Goal: Task Accomplishment & Management: Manage account settings

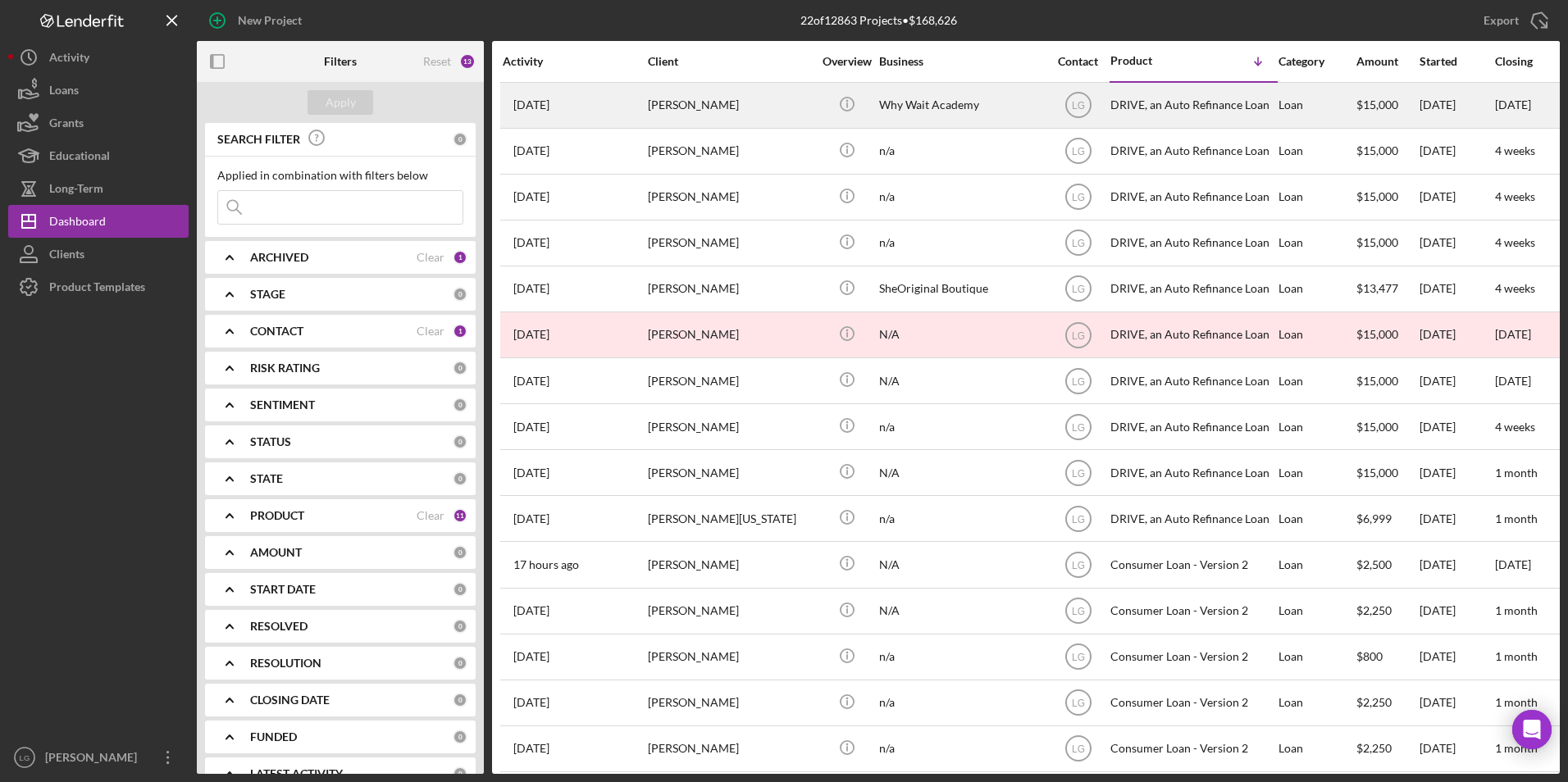
click at [684, 118] on div "[PERSON_NAME]" at bounding box center [729, 105] width 164 height 44
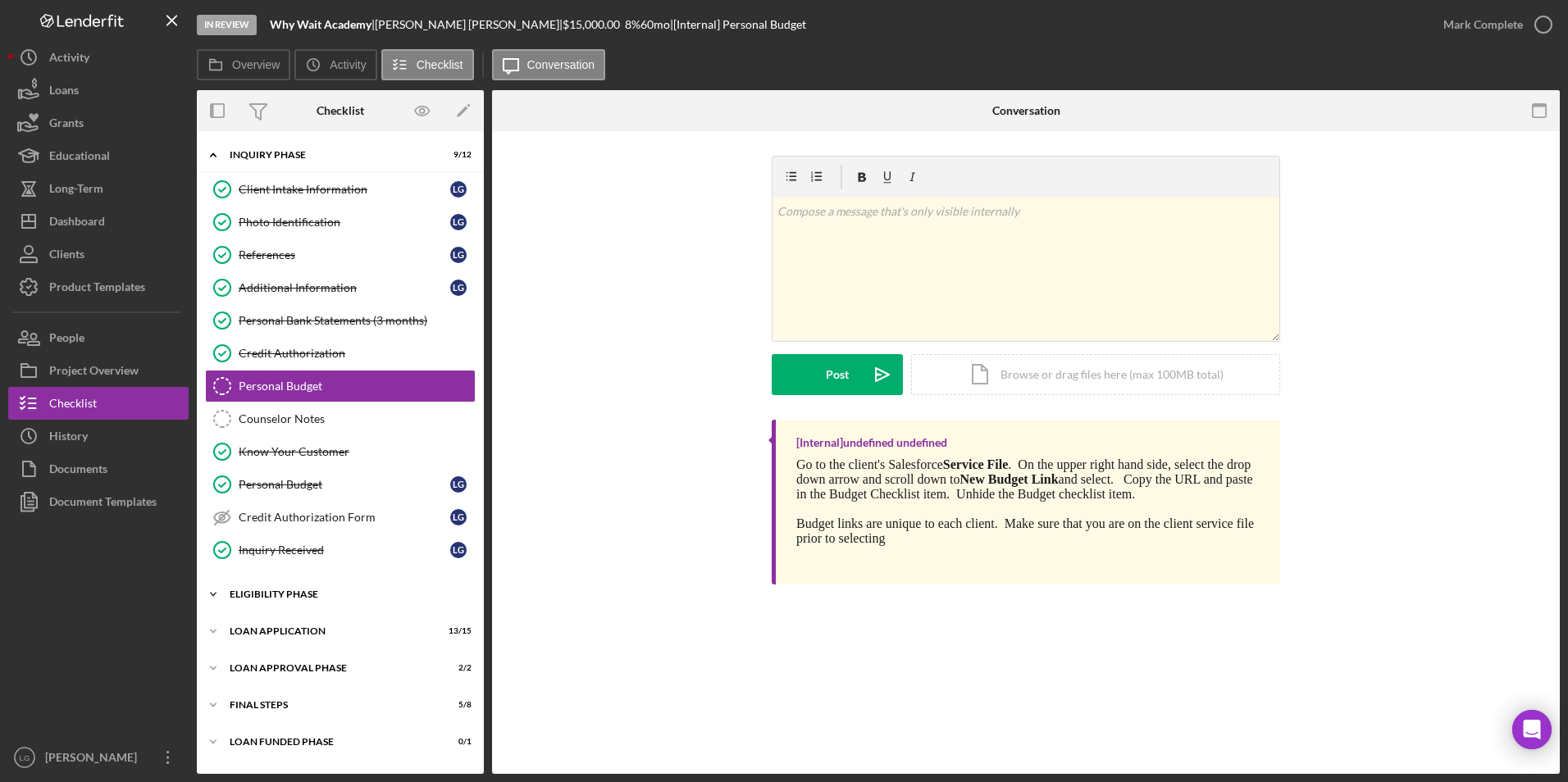
click at [281, 592] on div "Eligibility Phase" at bounding box center [346, 594] width 233 height 10
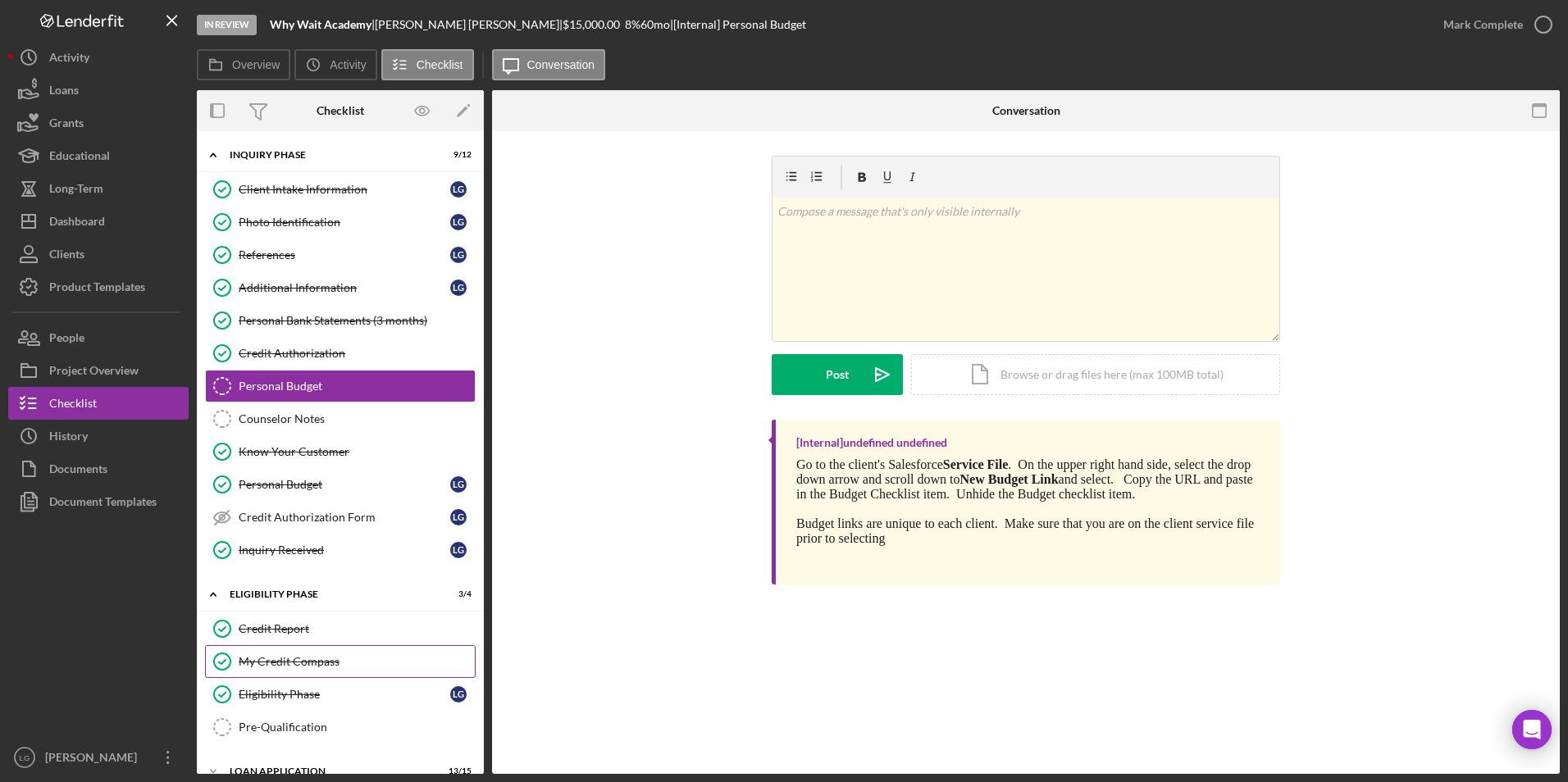
scroll to position [134, 0]
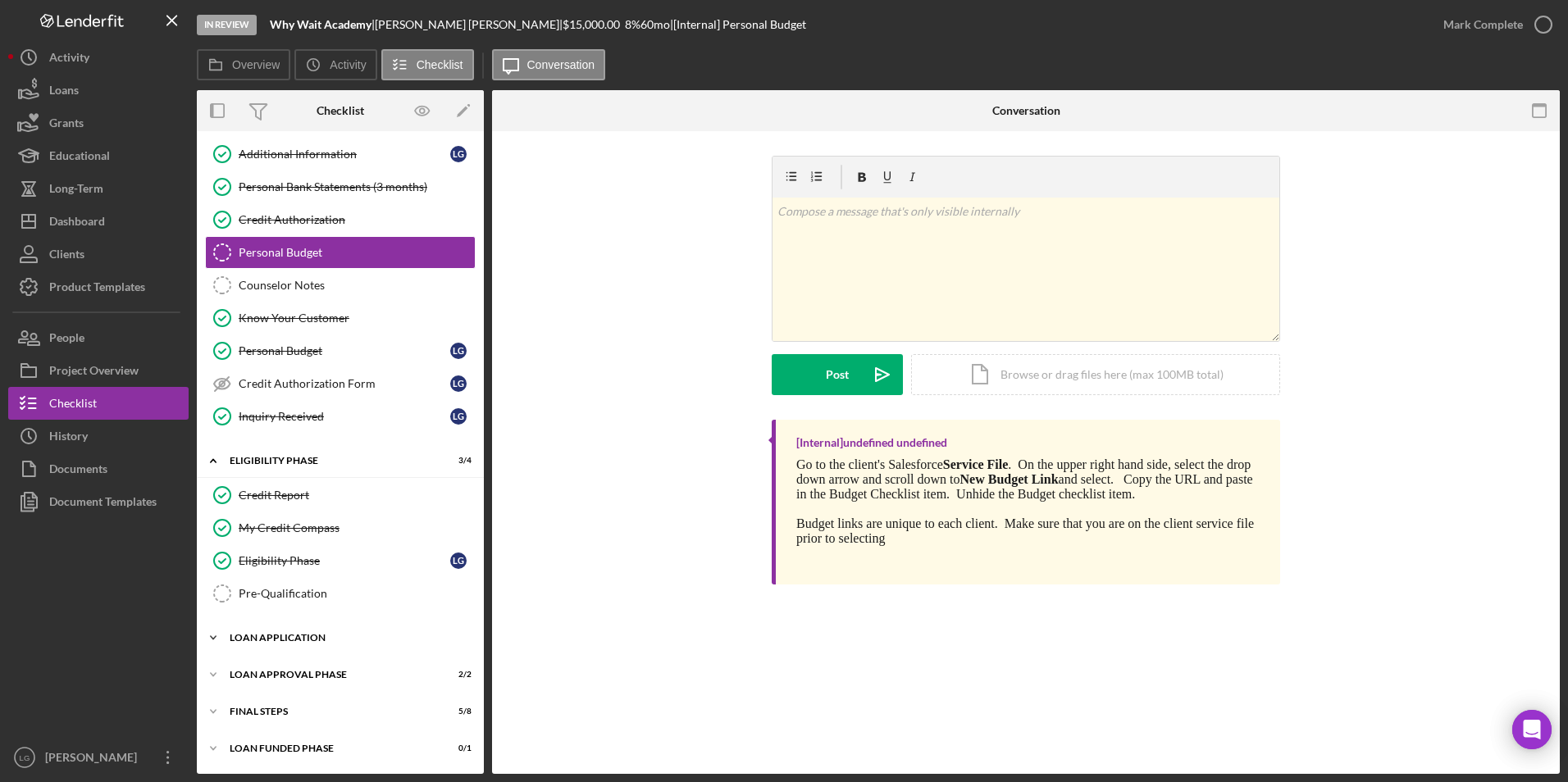
click at [280, 631] on div "Icon/Expander Loan Application 13 / 15" at bounding box center [341, 638] width 287 height 33
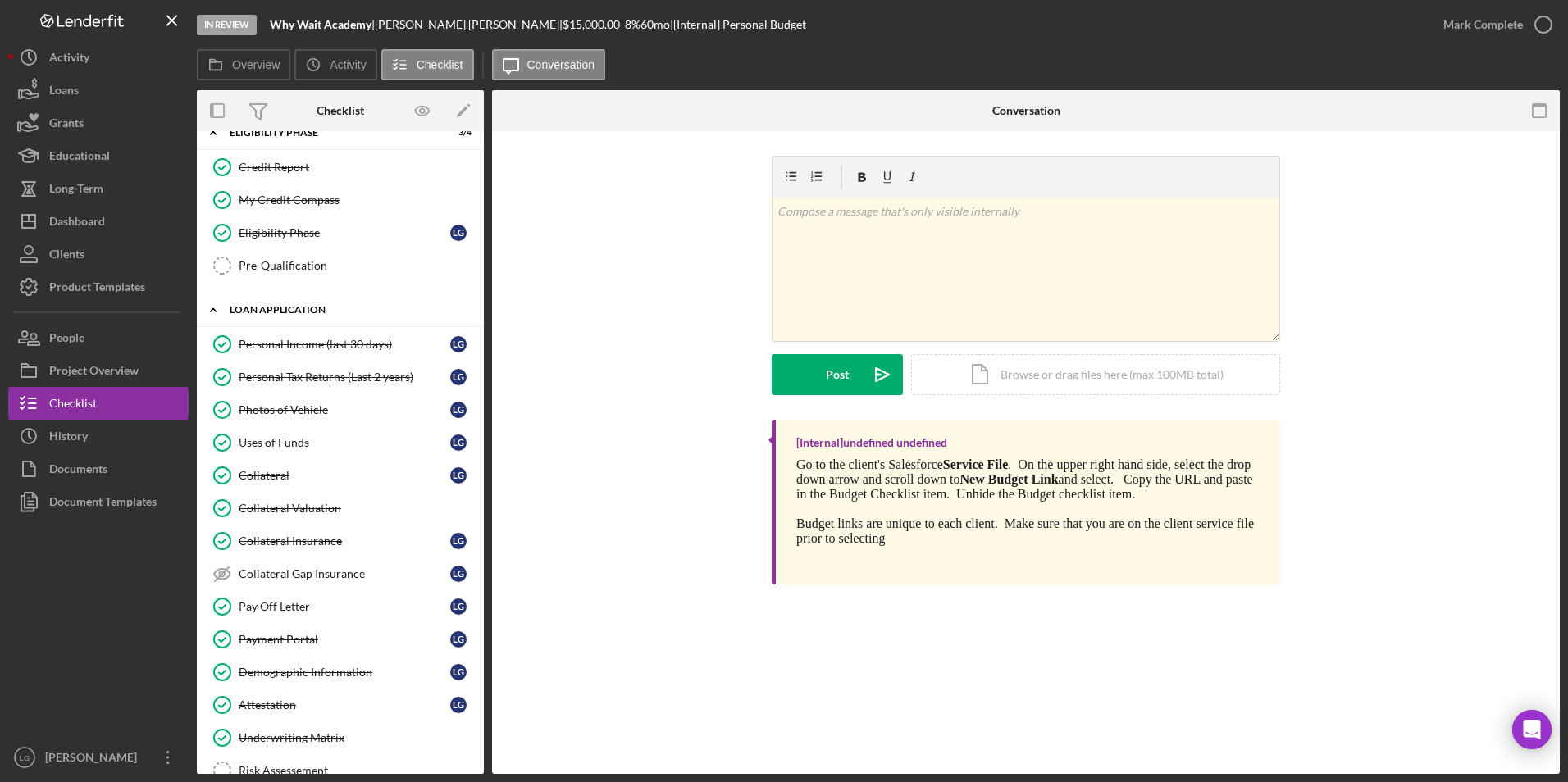
scroll to position [635, 0]
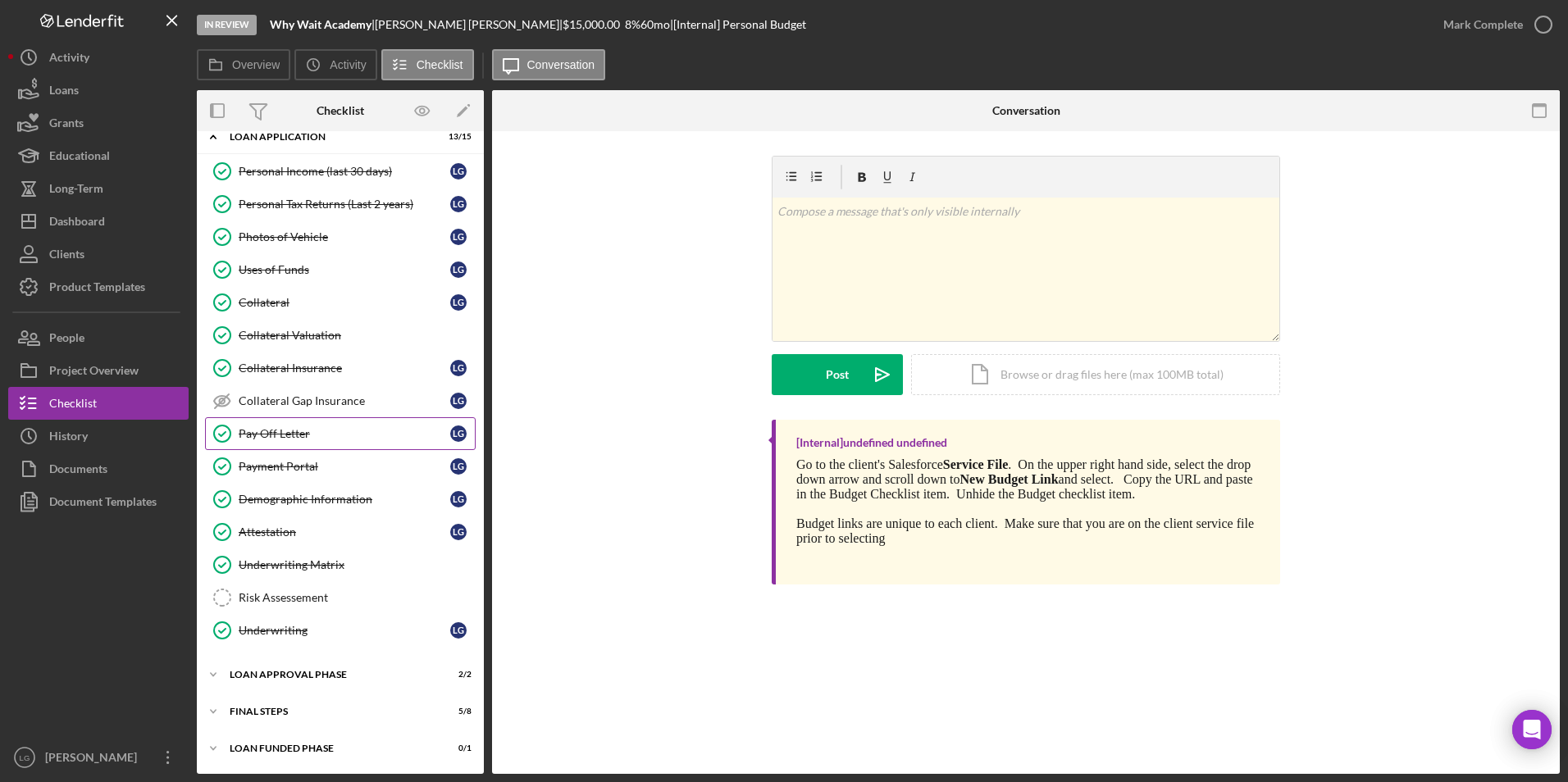
click at [282, 427] on div "Pay Off Letter" at bounding box center [344, 433] width 212 height 13
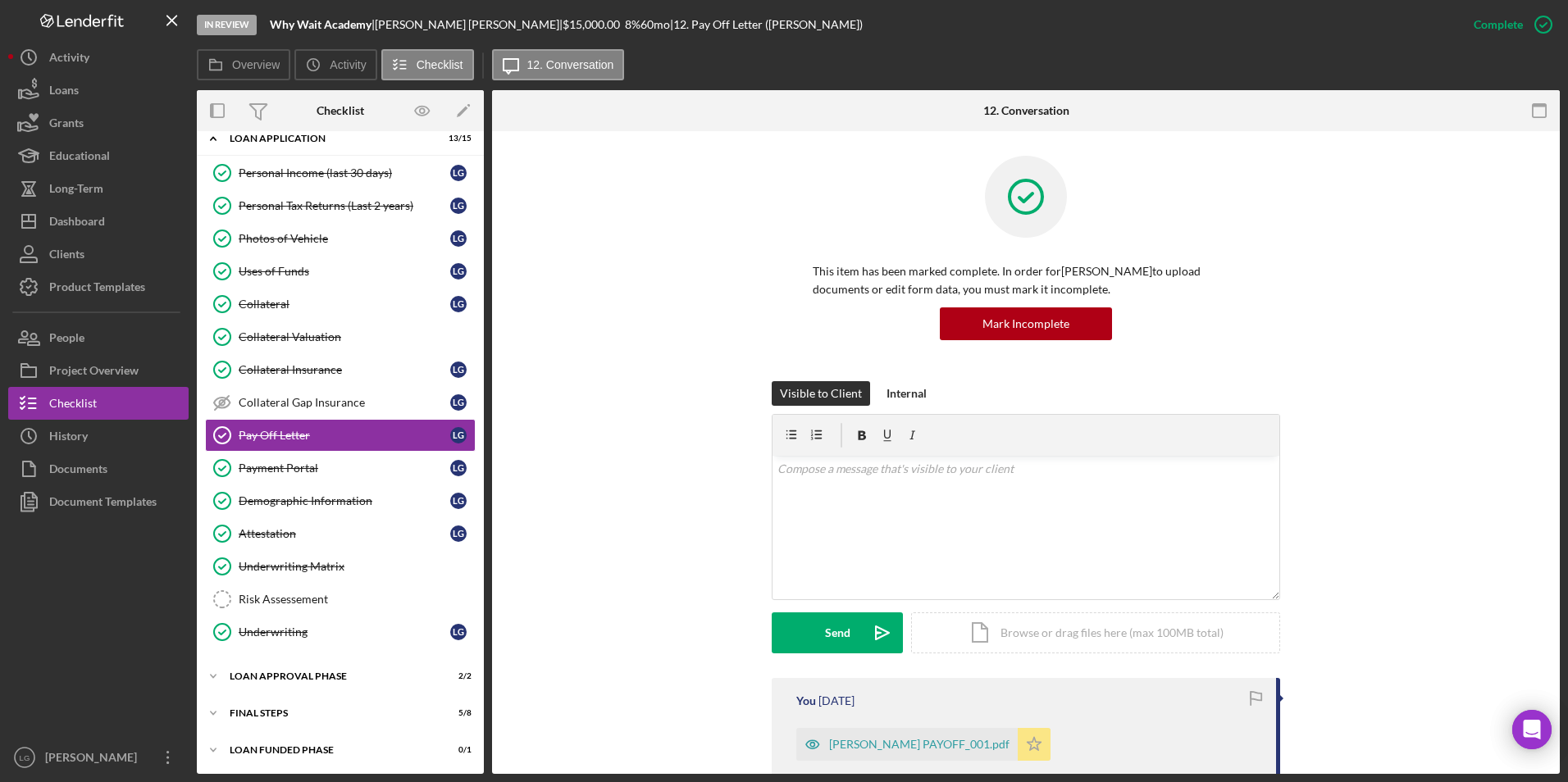
scroll to position [246, 0]
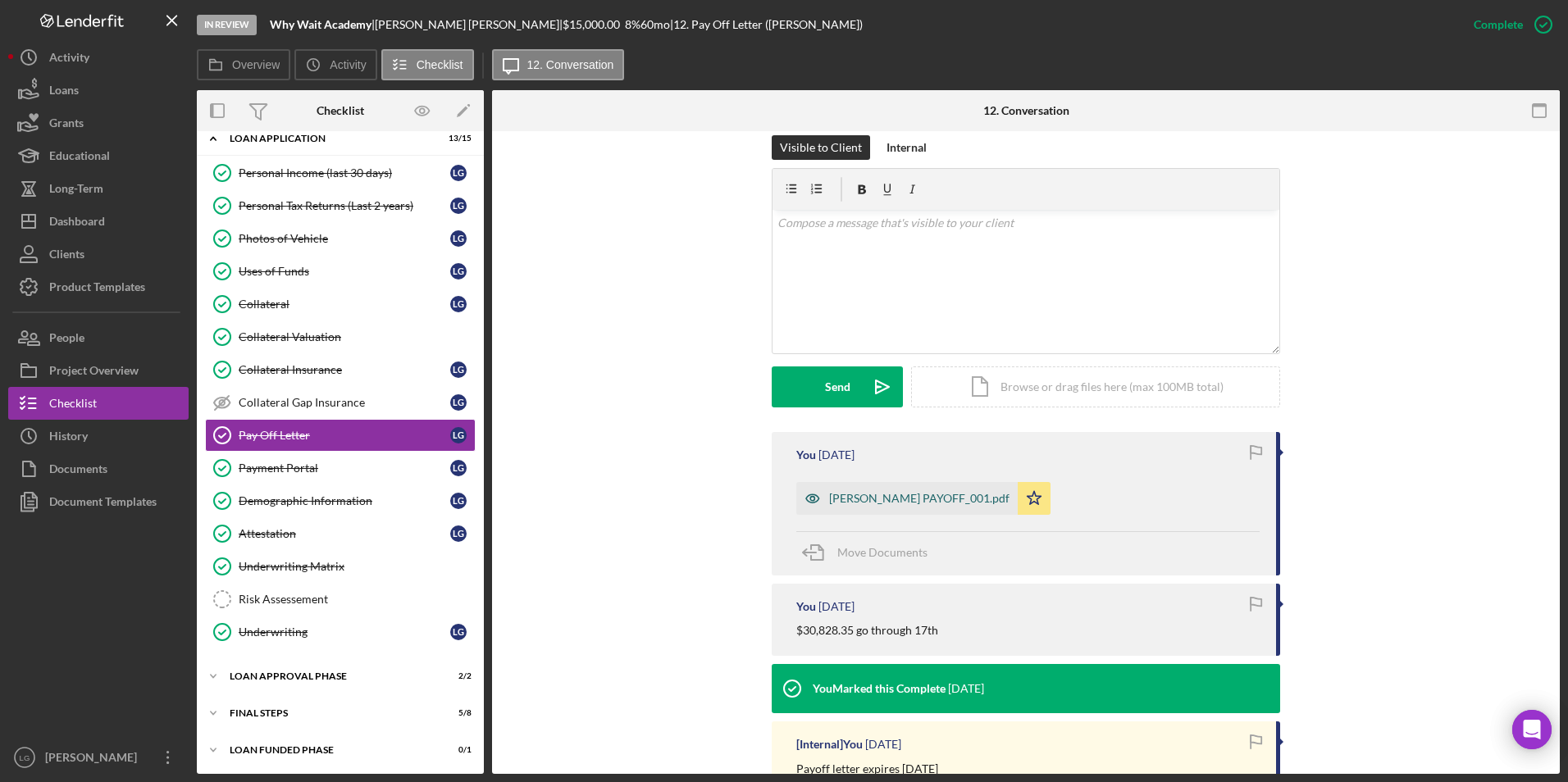
click at [878, 502] on div "[PERSON_NAME] PAYOFF_001.pdf" at bounding box center [918, 499] width 181 height 13
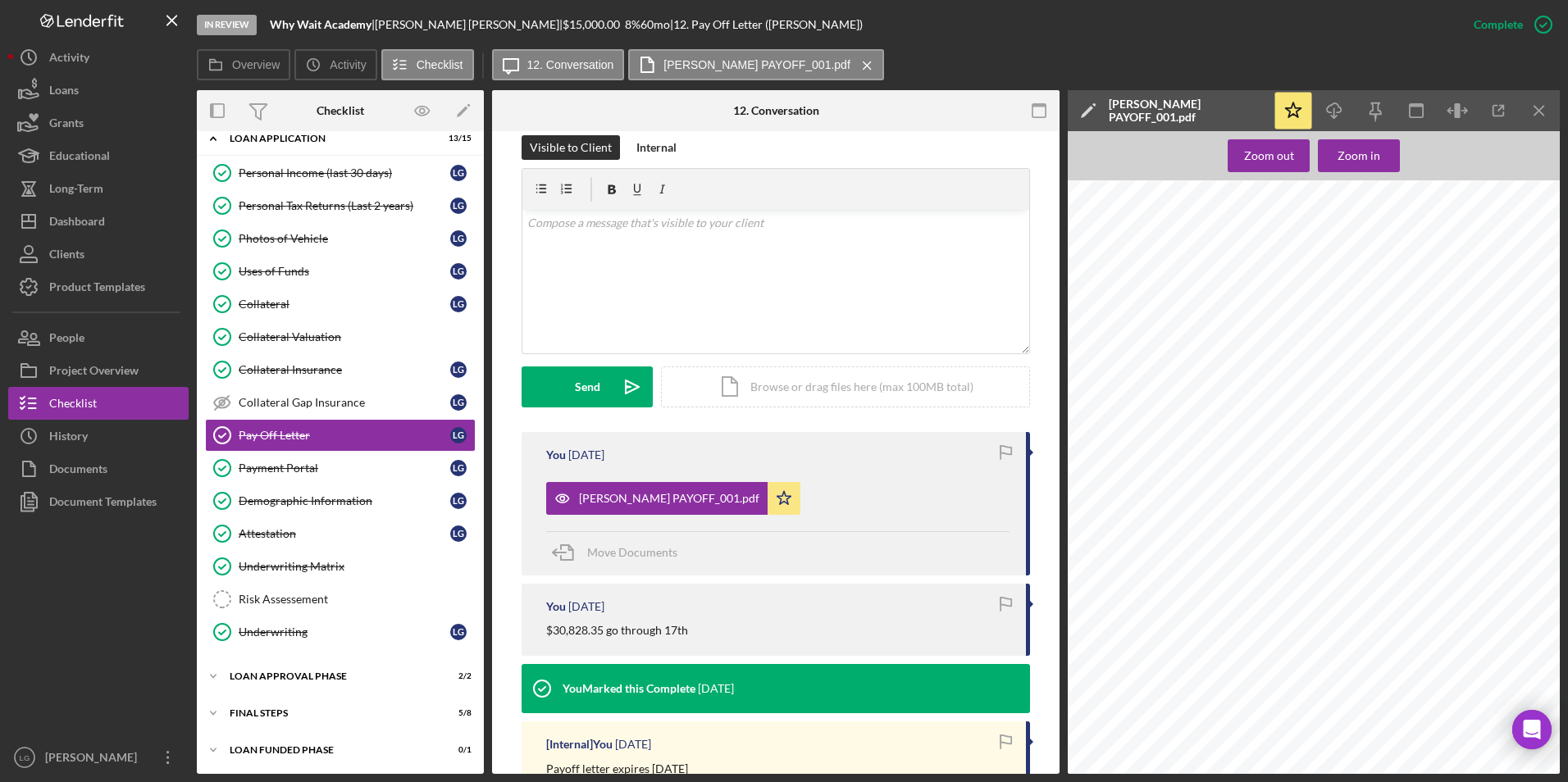
scroll to position [492, 0]
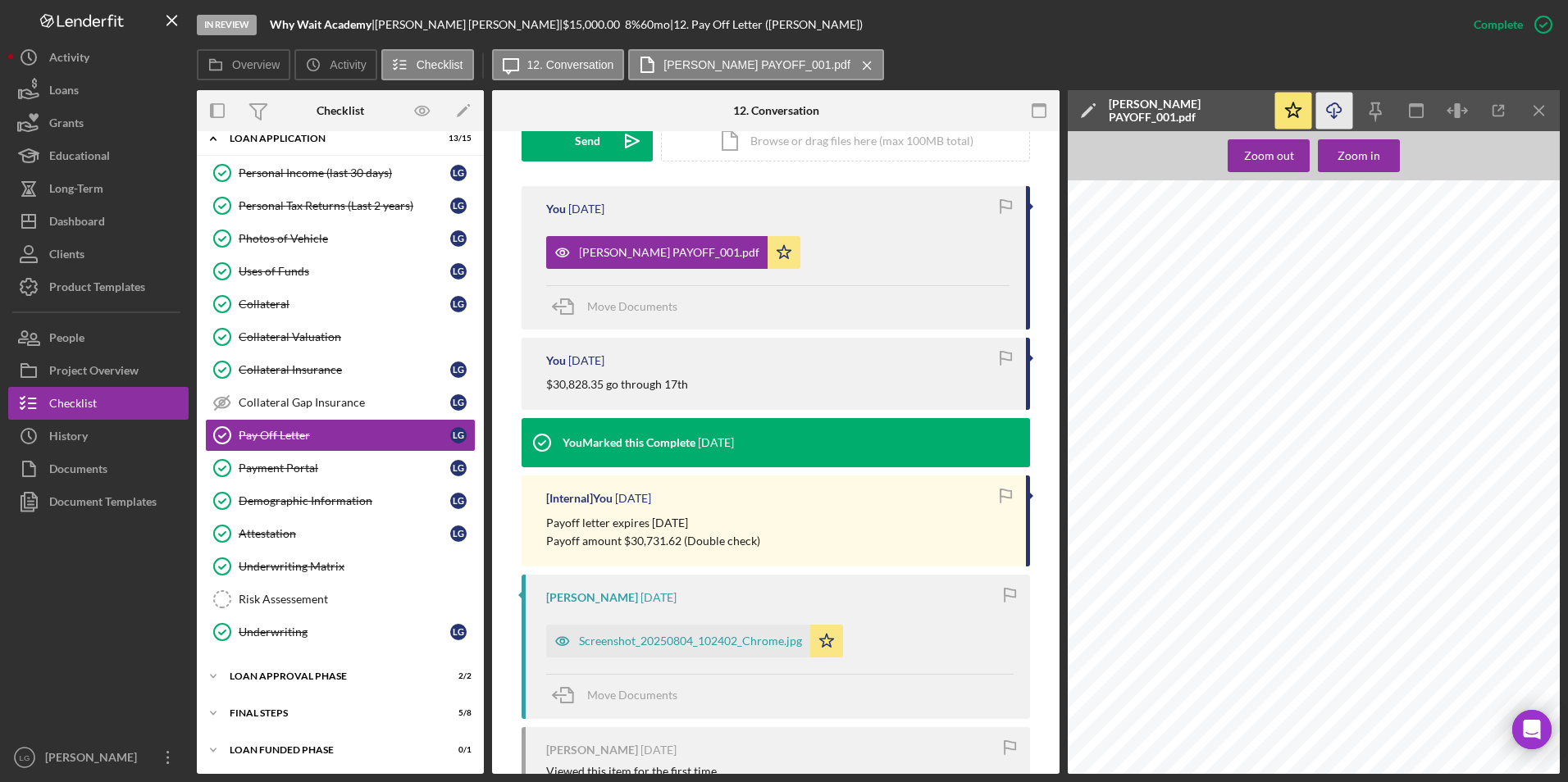
click at [1334, 109] on line "button" at bounding box center [1334, 113] width 0 height 9
click at [1278, 55] on div "Overview Icon/History Activity Checklist Icon/Message 12. Conversation [PERSON_…" at bounding box center [878, 65] width 1363 height 33
click at [90, 220] on div "Dashboard" at bounding box center [76, 223] width 55 height 37
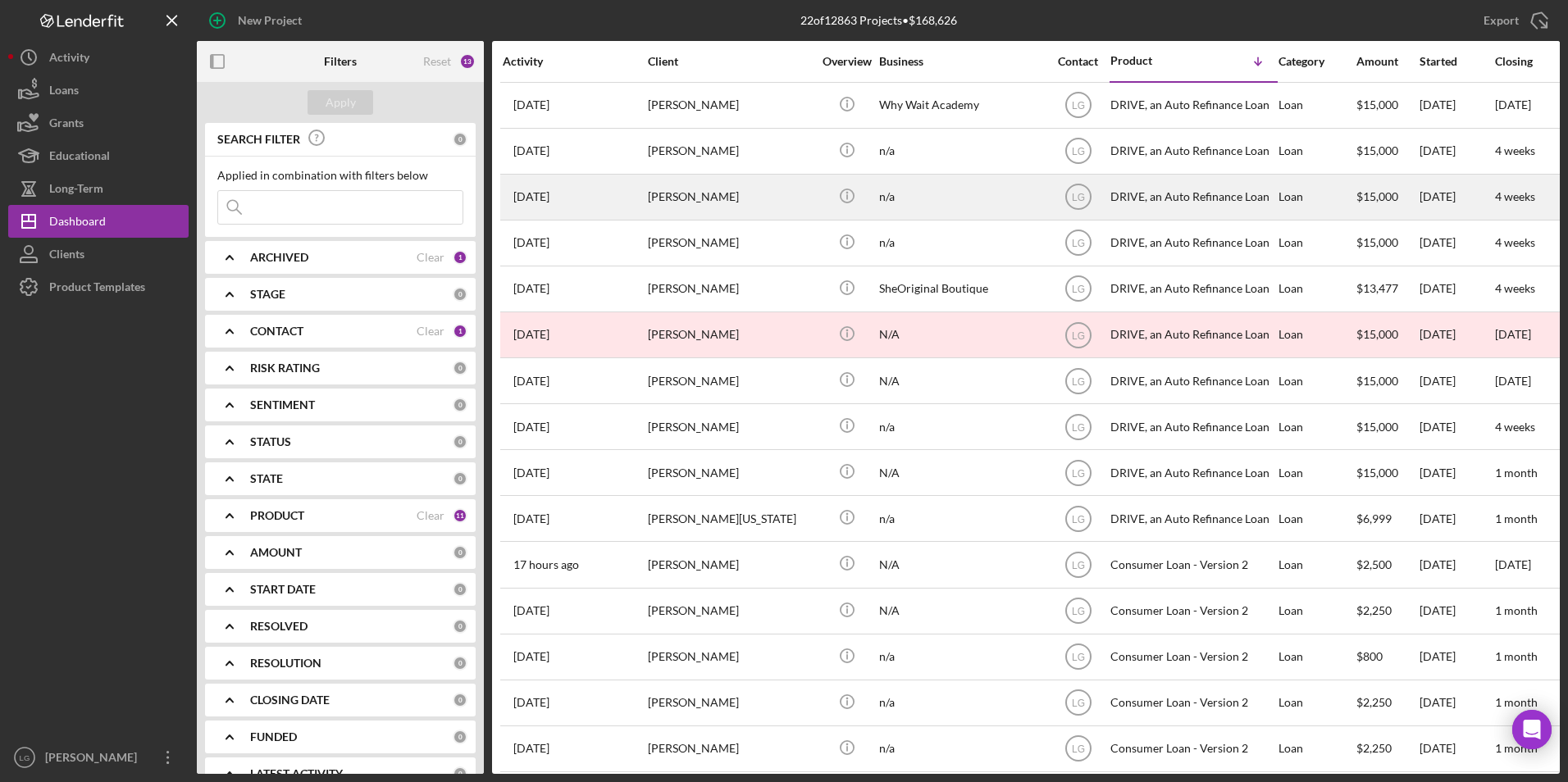
click at [586, 206] on div "[DATE] [PERSON_NAME]" at bounding box center [574, 197] width 144 height 44
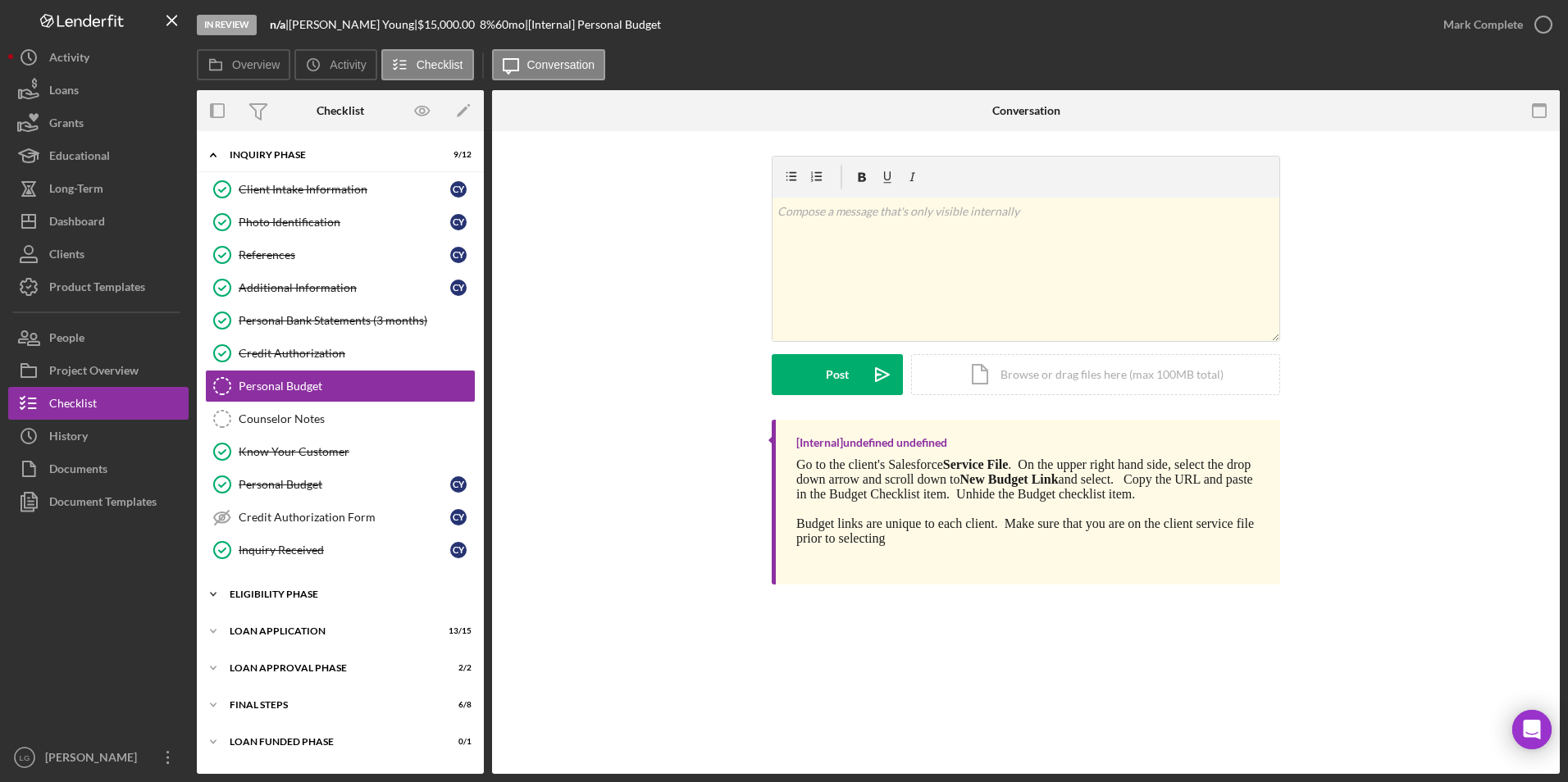
click at [296, 593] on div "Eligibility Phase" at bounding box center [346, 594] width 233 height 10
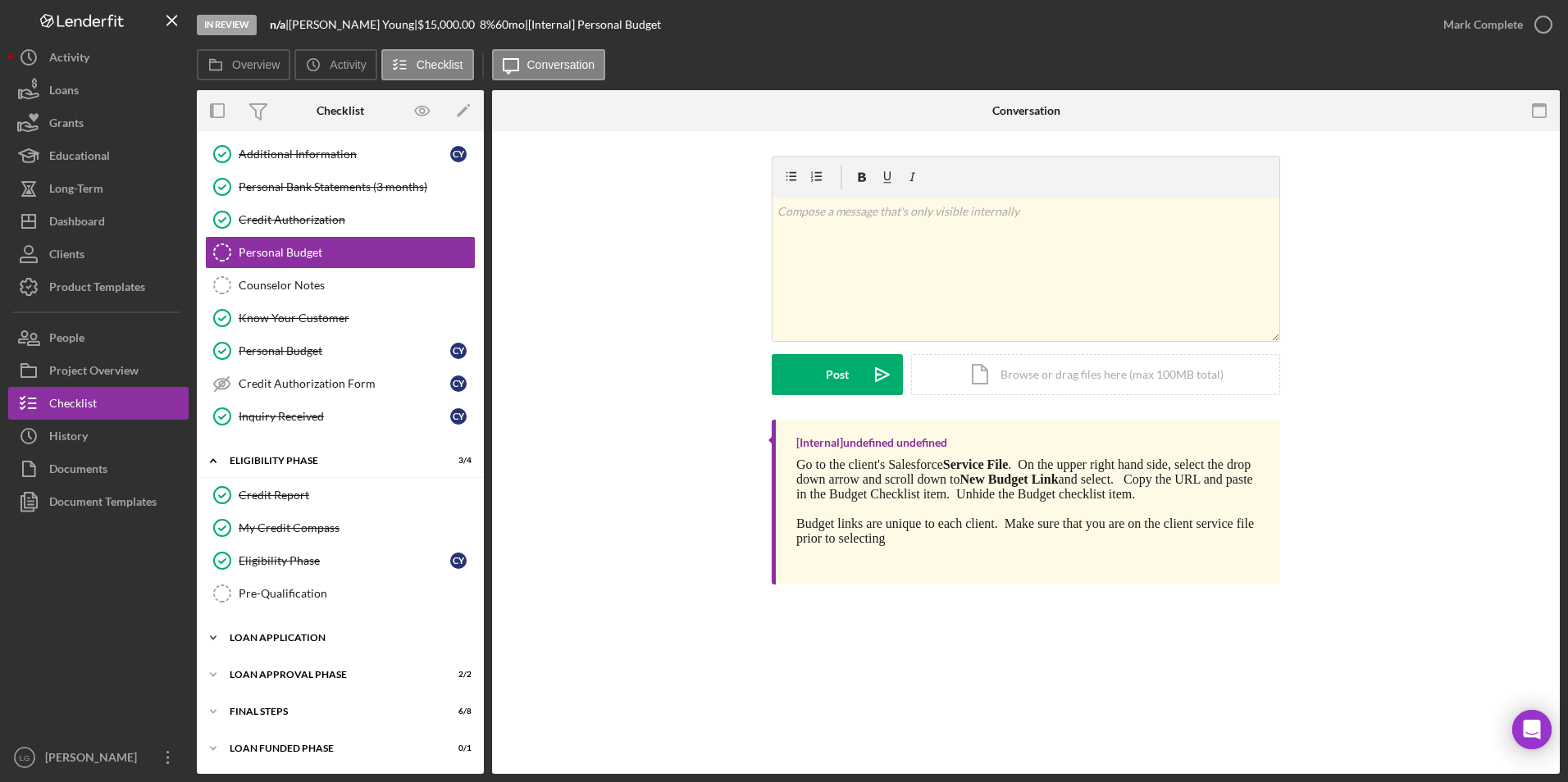
click at [273, 635] on div "Loan Application" at bounding box center [346, 638] width 233 height 10
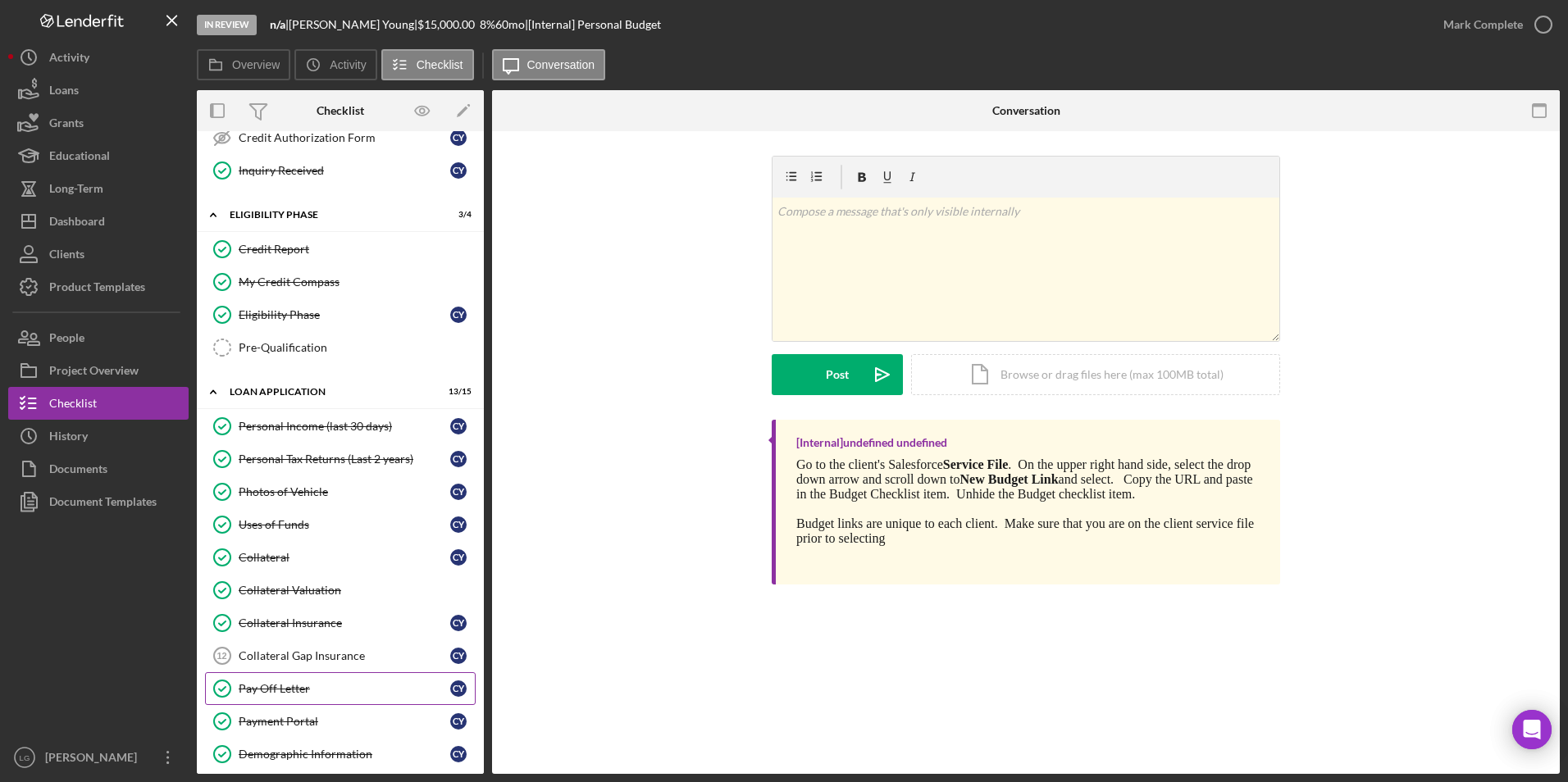
scroll to position [461, 0]
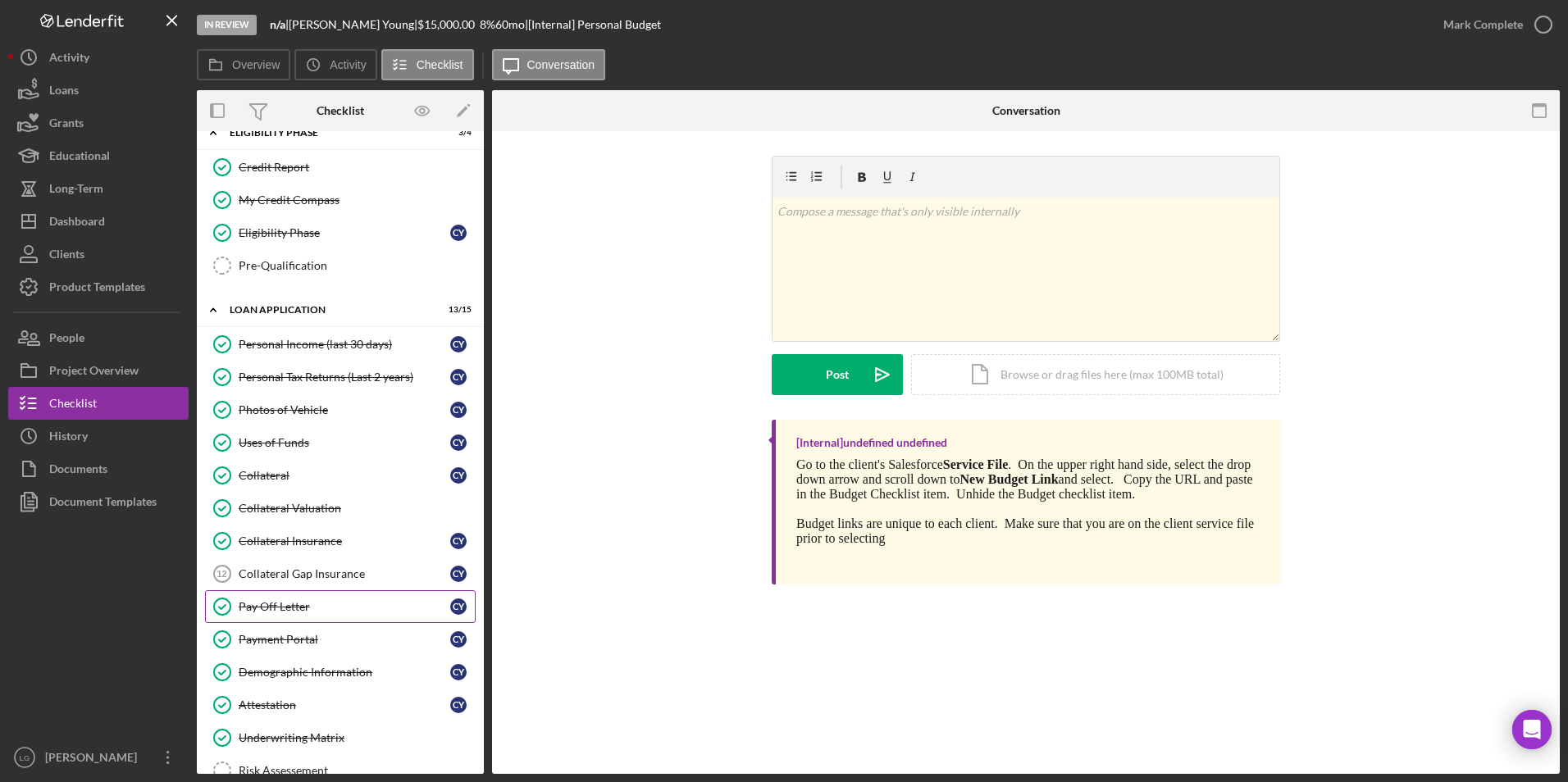
click at [267, 609] on div "Pay Off Letter" at bounding box center [344, 607] width 212 height 13
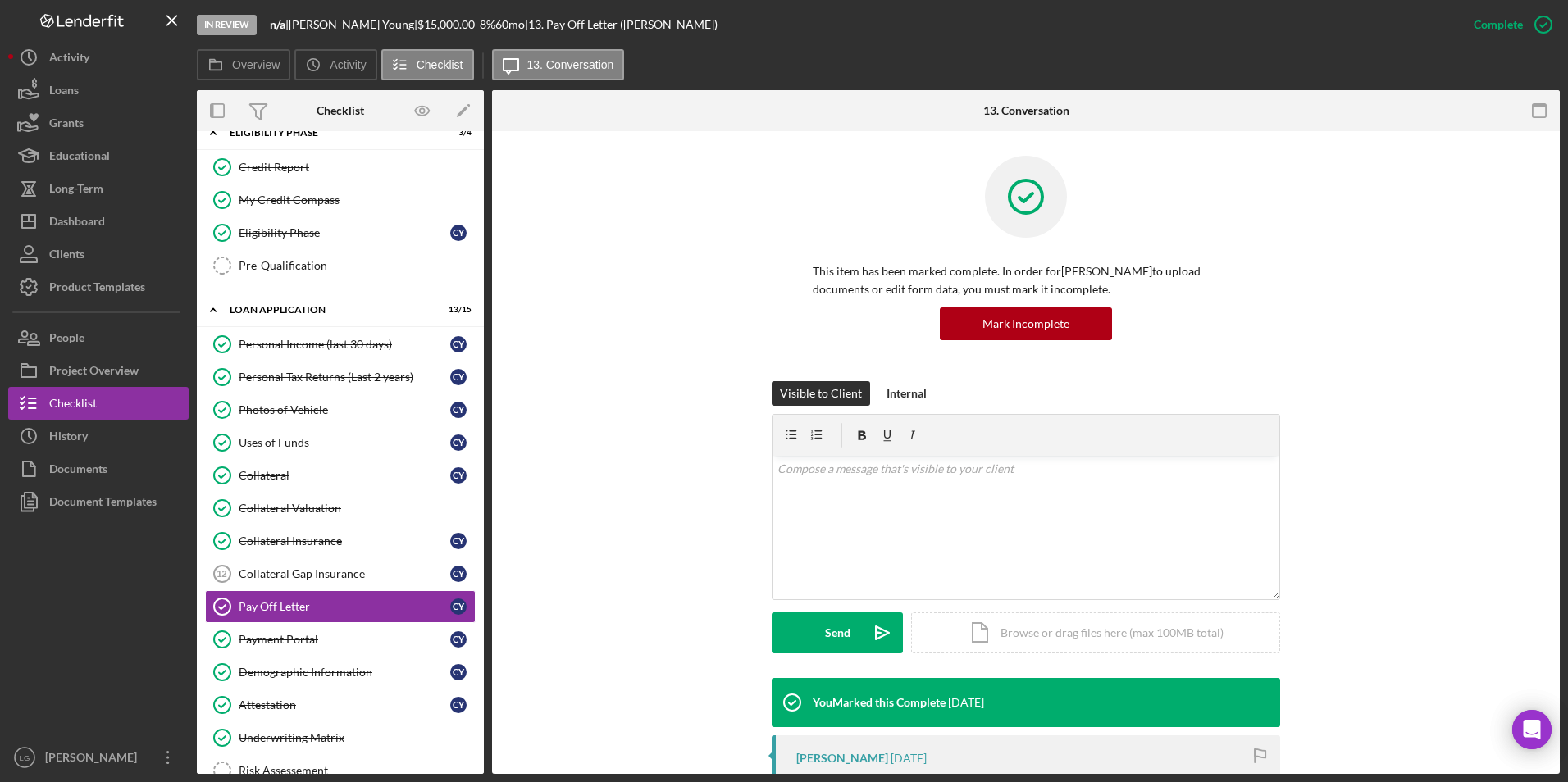
scroll to position [328, 0]
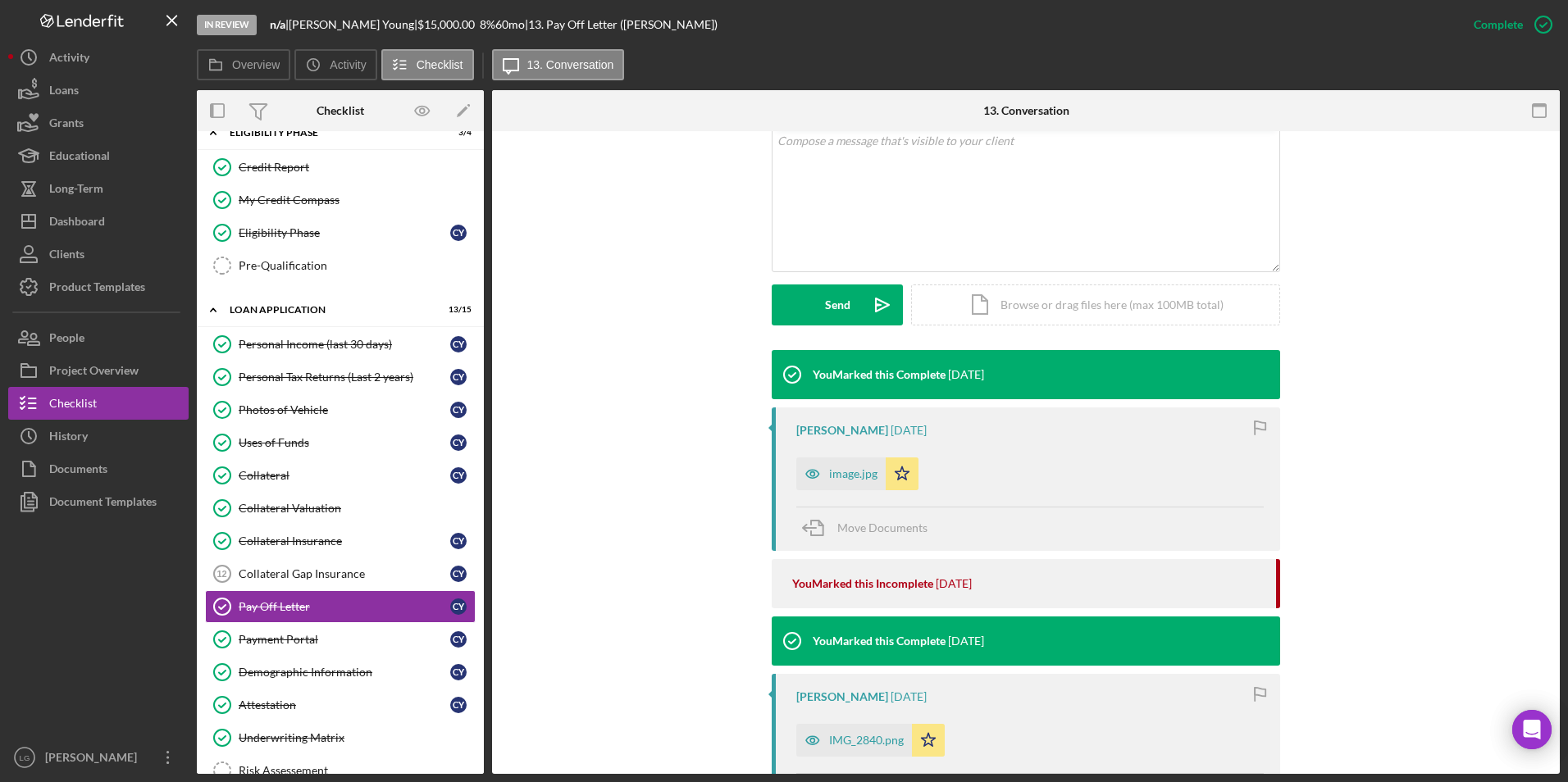
drag, startPoint x: 829, startPoint y: 480, endPoint x: 828, endPoint y: 492, distance: 12.0
click at [829, 489] on div "image.jpg" at bounding box center [840, 474] width 89 height 33
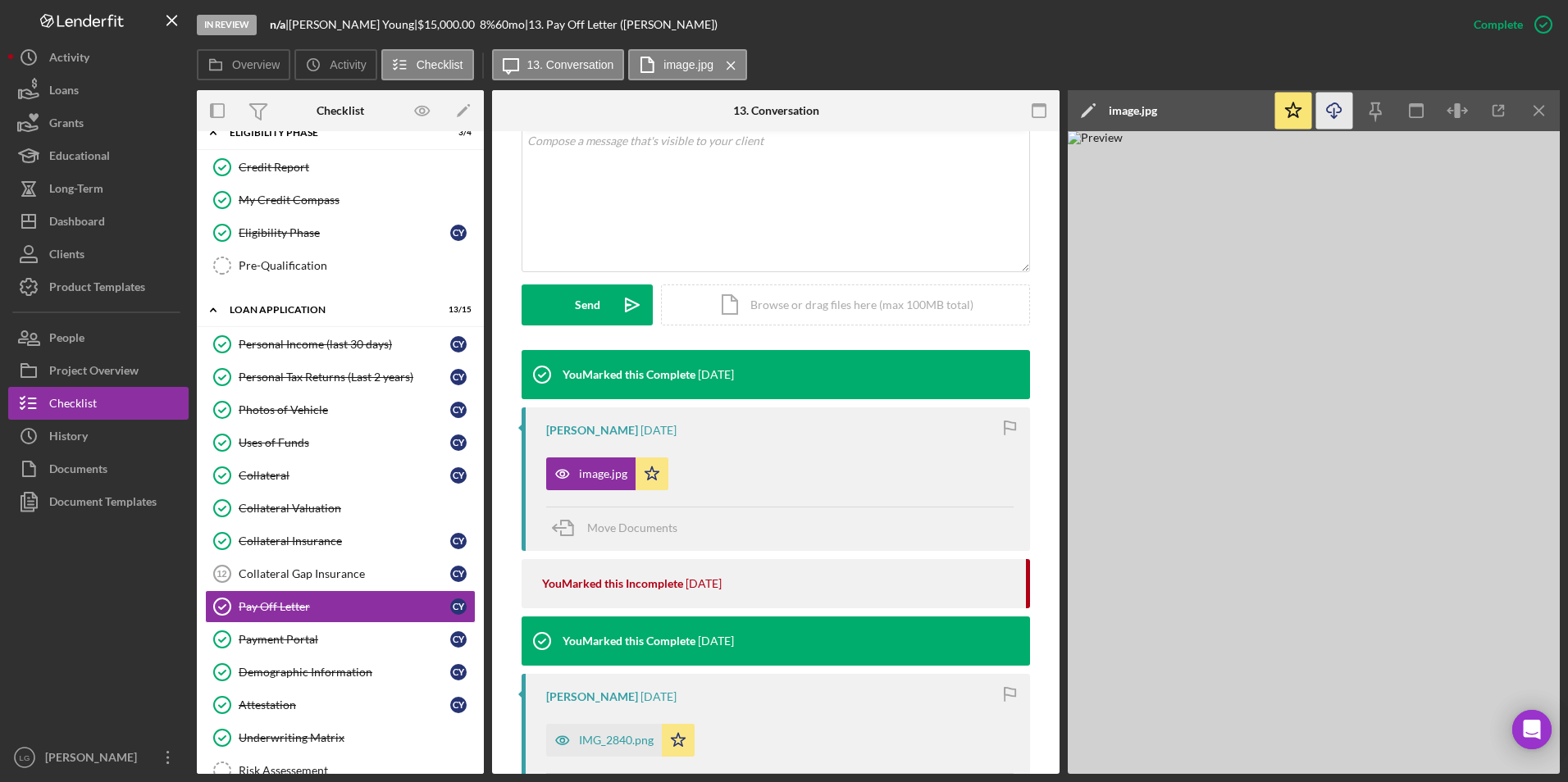
click at [1332, 105] on icon "button" at bounding box center [1333, 108] width 14 height 9
click at [76, 217] on div "Dashboard" at bounding box center [76, 223] width 55 height 37
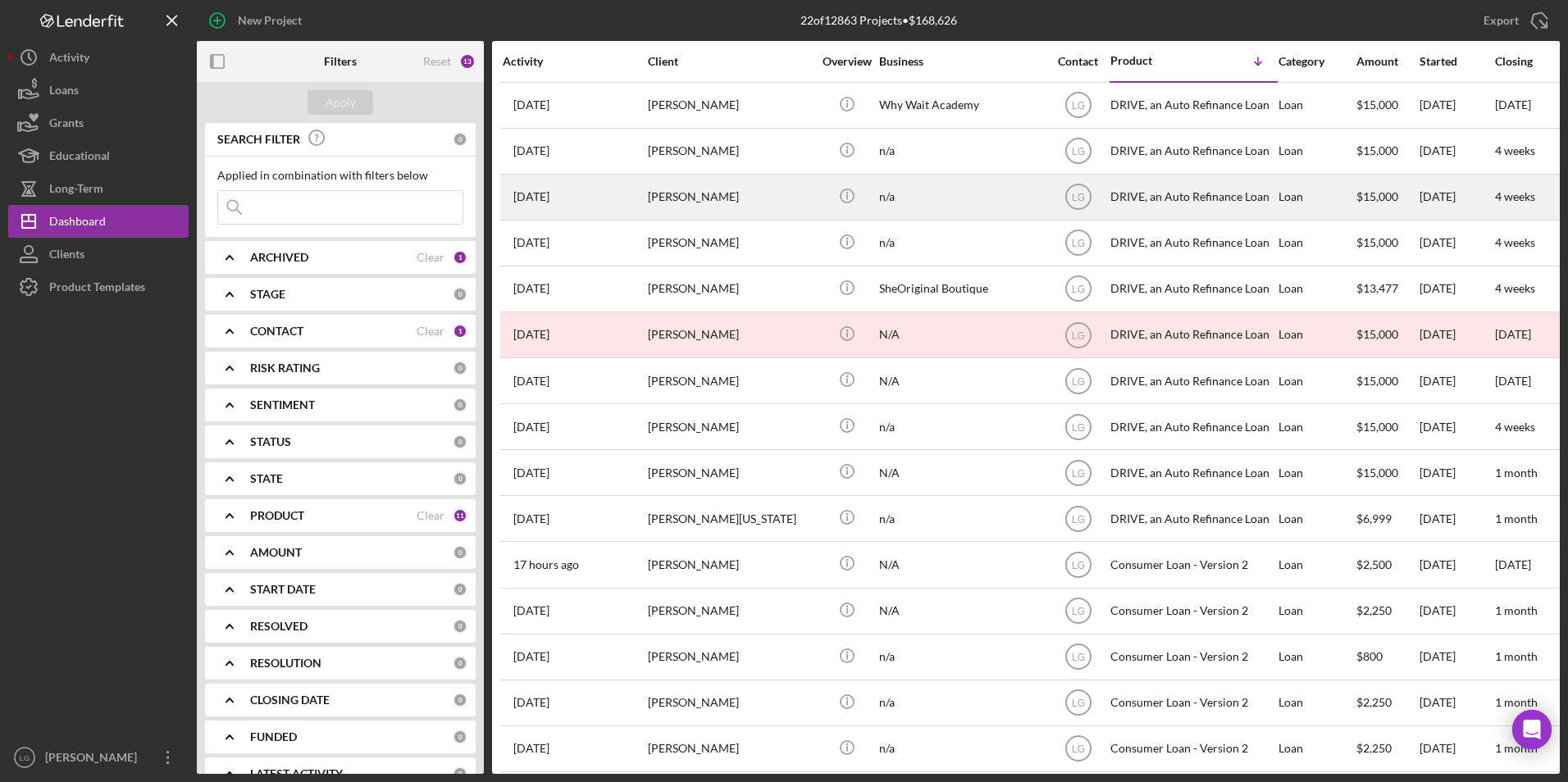
click at [694, 200] on div "[PERSON_NAME]" at bounding box center [729, 197] width 164 height 44
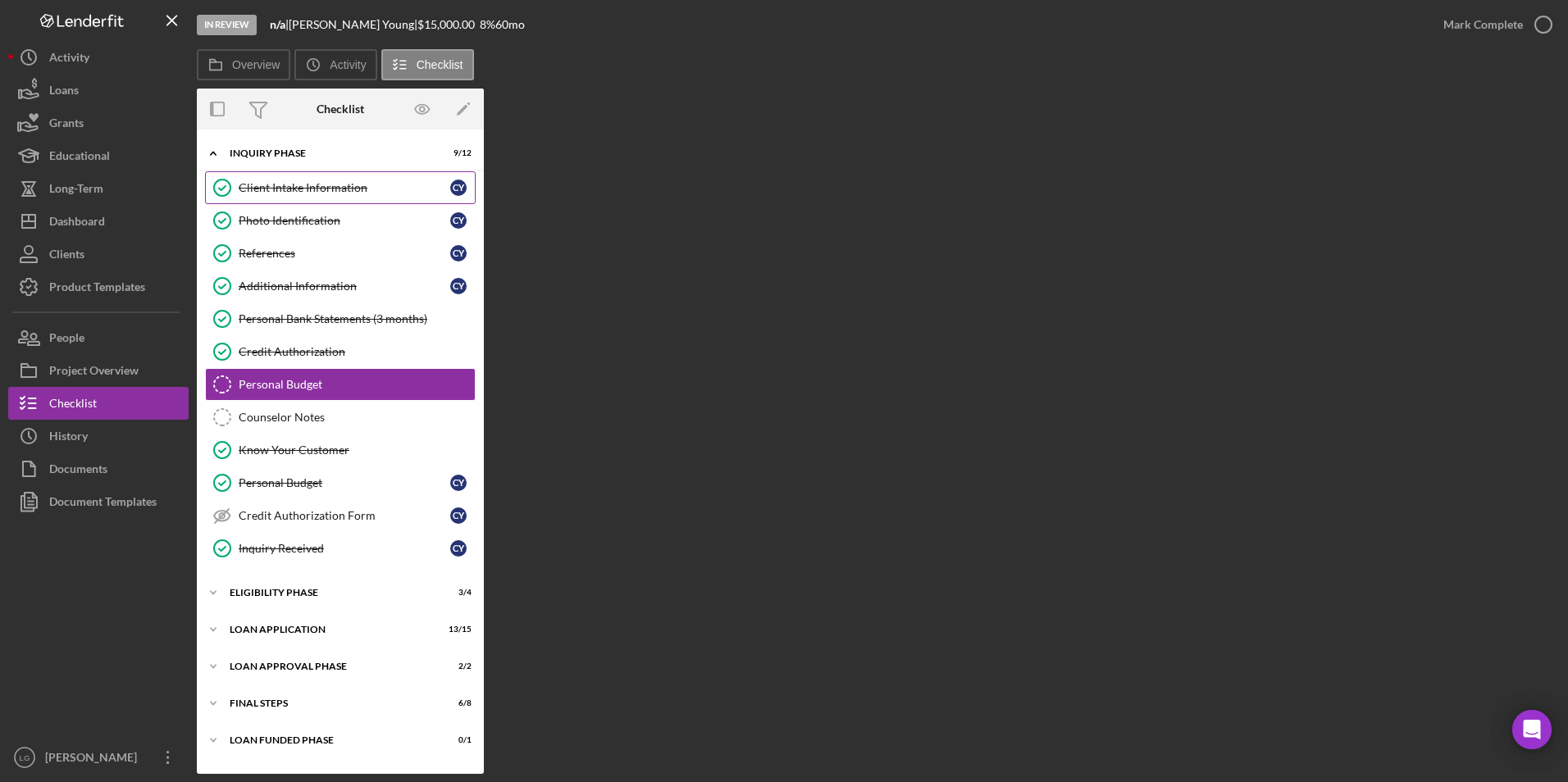
click at [330, 191] on div "Client Intake Information" at bounding box center [344, 187] width 212 height 13
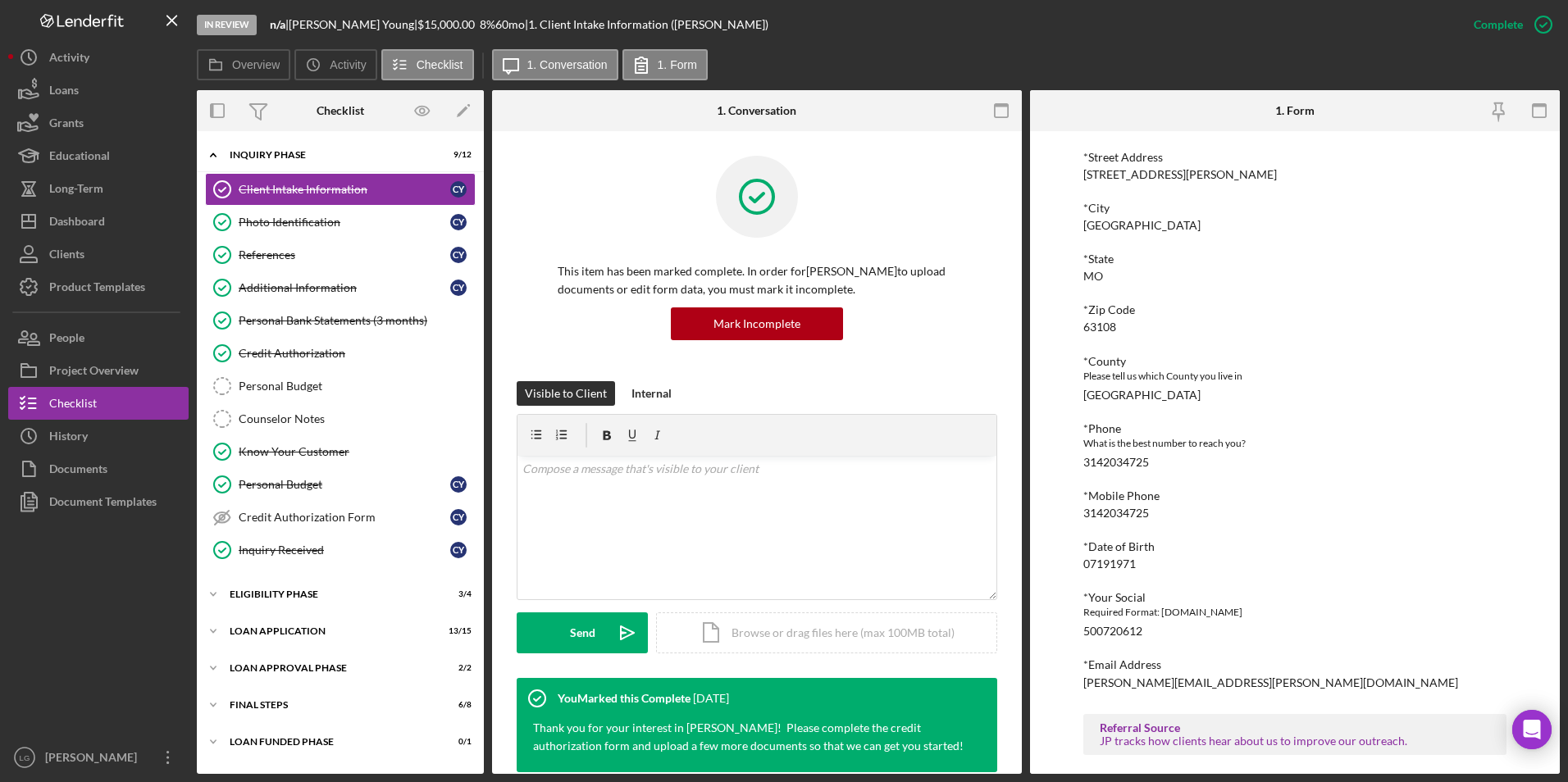
scroll to position [410, 0]
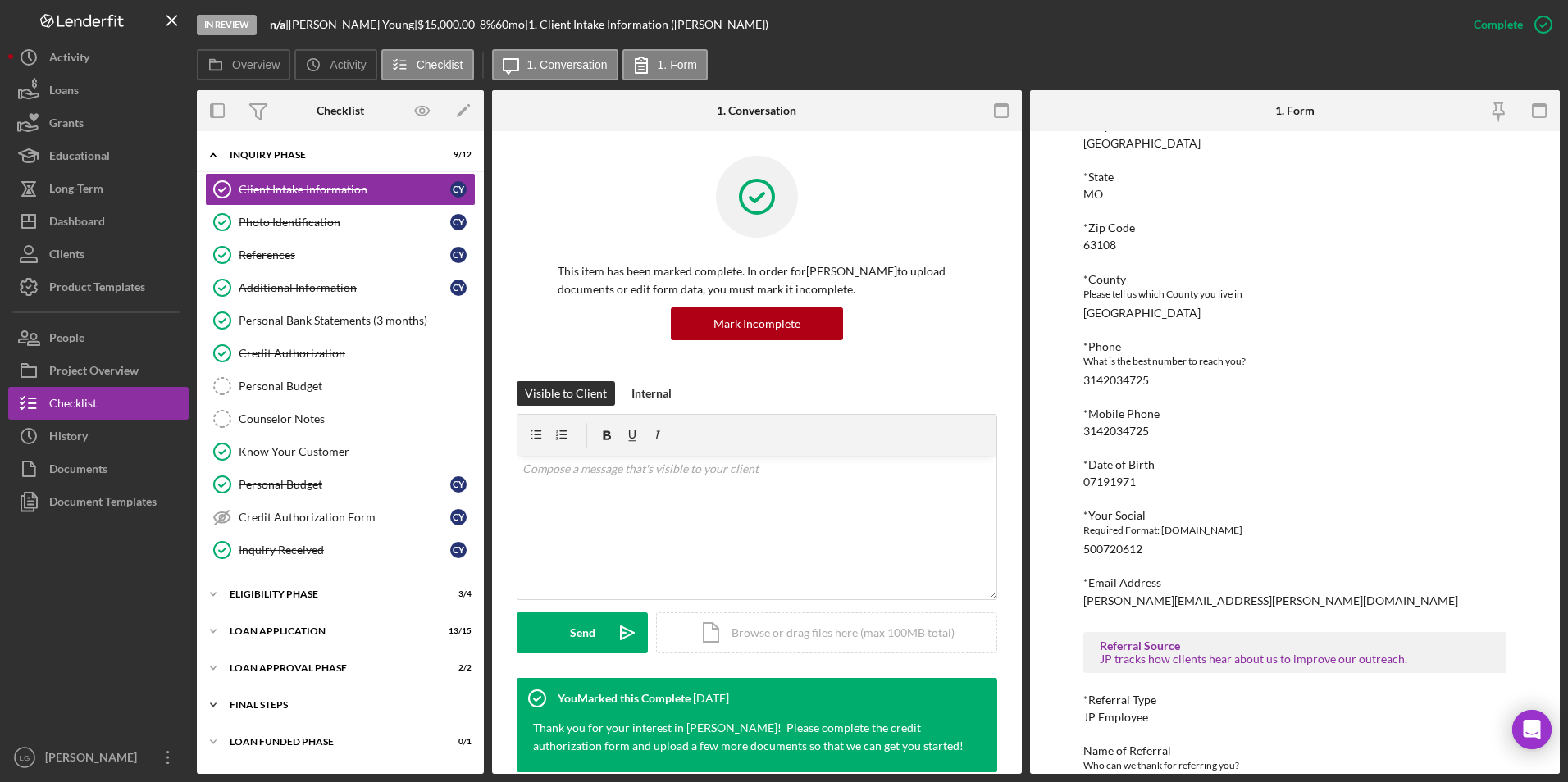
click at [266, 700] on div "FINAL STEPS" at bounding box center [346, 705] width 233 height 10
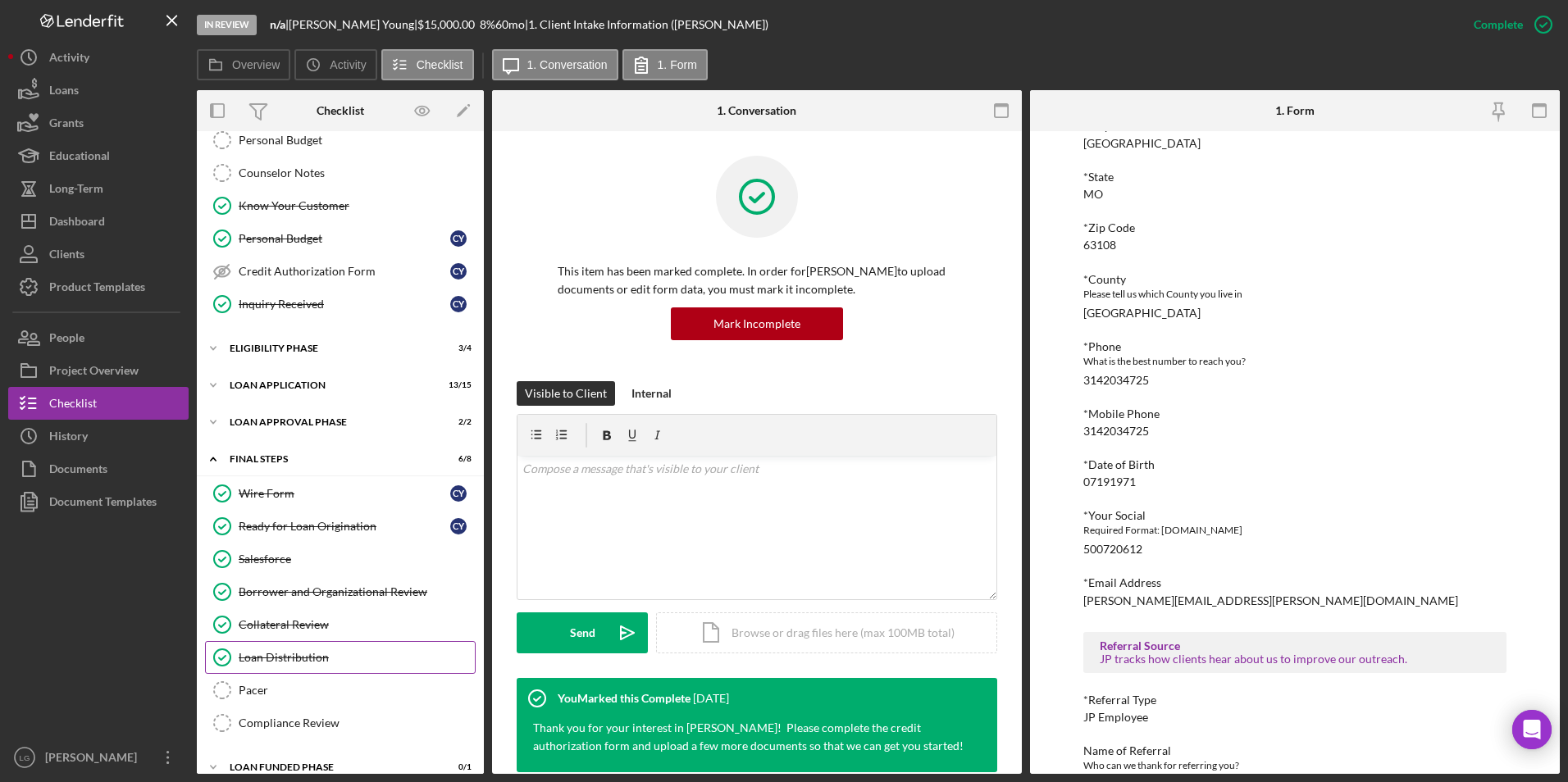
click at [266, 654] on div "Loan Distribution" at bounding box center [357, 658] width 236 height 13
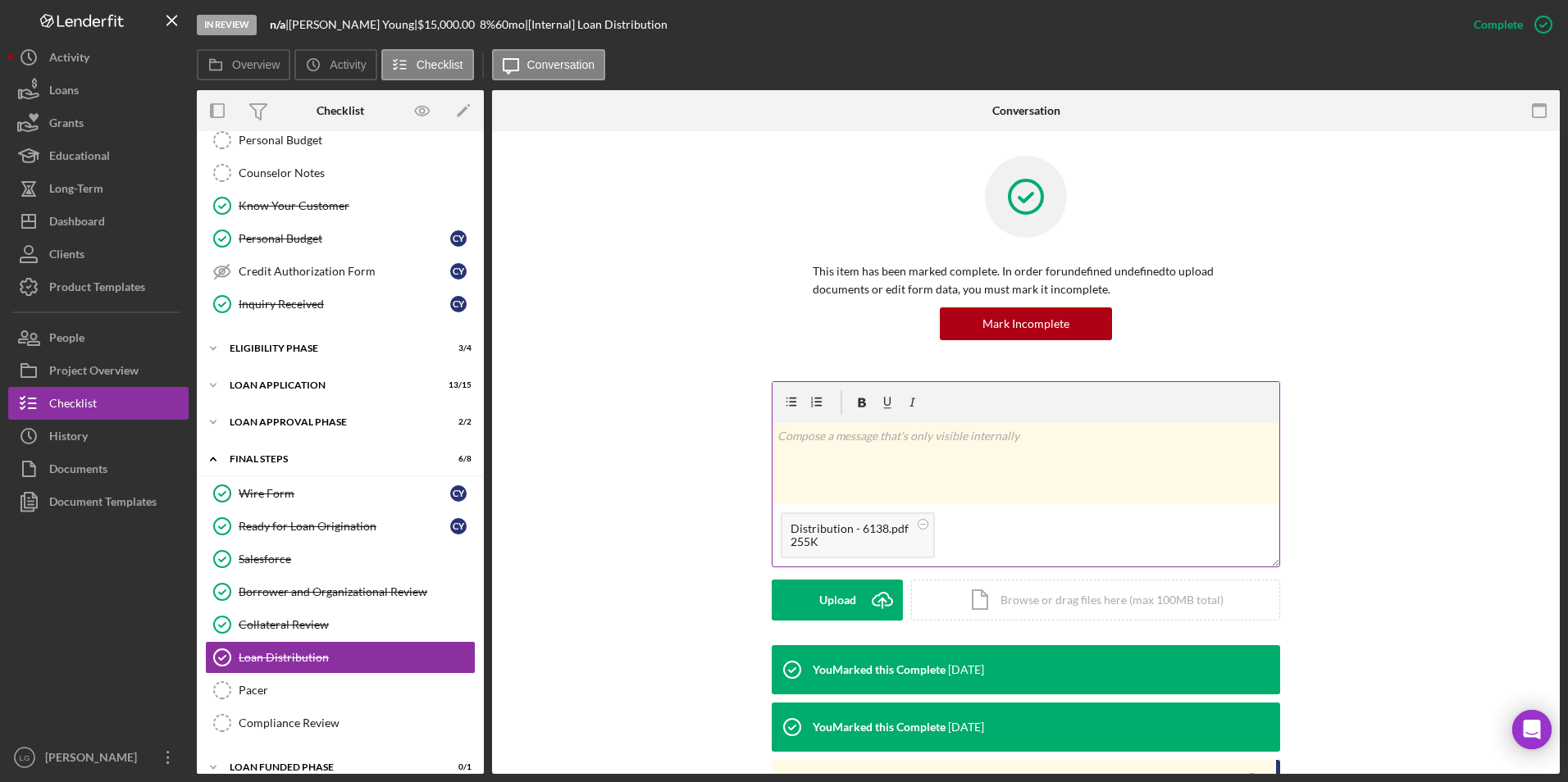
scroll to position [295, 0]
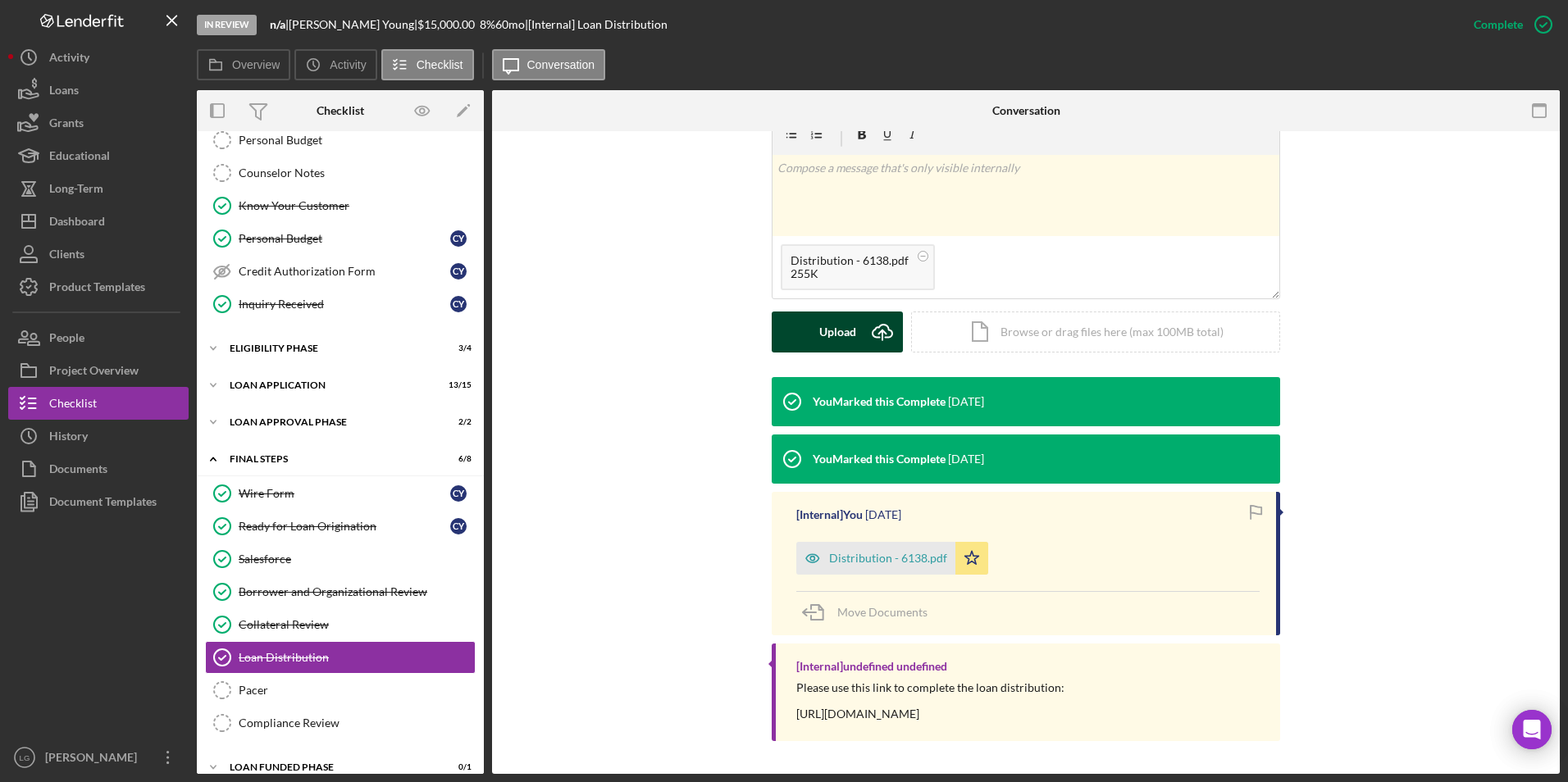
click at [821, 315] on div "Upload" at bounding box center [838, 332] width 37 height 41
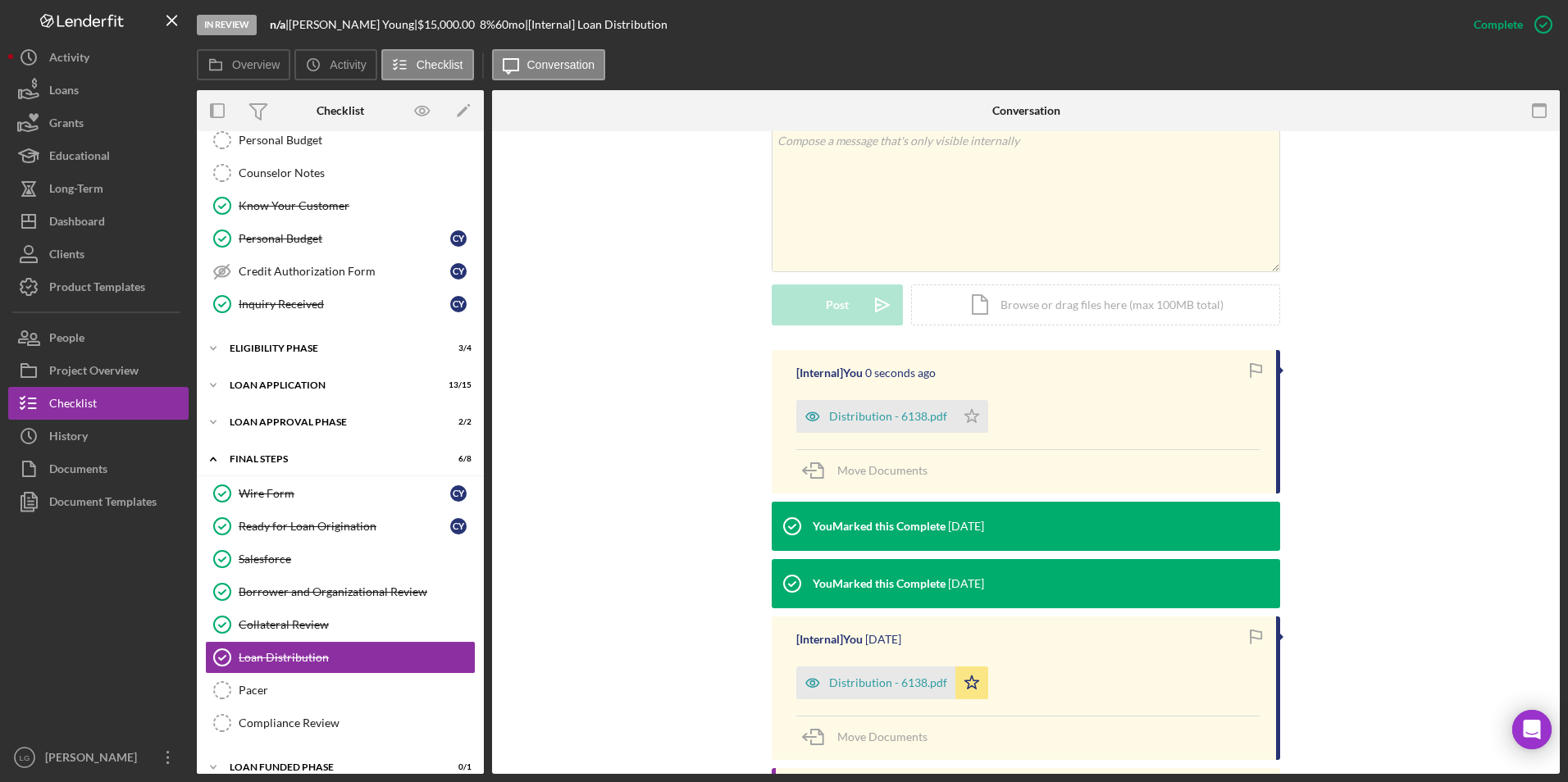
drag, startPoint x: 972, startPoint y: 415, endPoint x: 996, endPoint y: 530, distance: 117.5
click at [973, 416] on icon "Icon/Star" at bounding box center [971, 416] width 33 height 33
click at [966, 690] on icon "Icon/Star" at bounding box center [971, 683] width 33 height 33
click at [131, 215] on button "Icon/Dashboard Dashboard" at bounding box center [98, 222] width 181 height 33
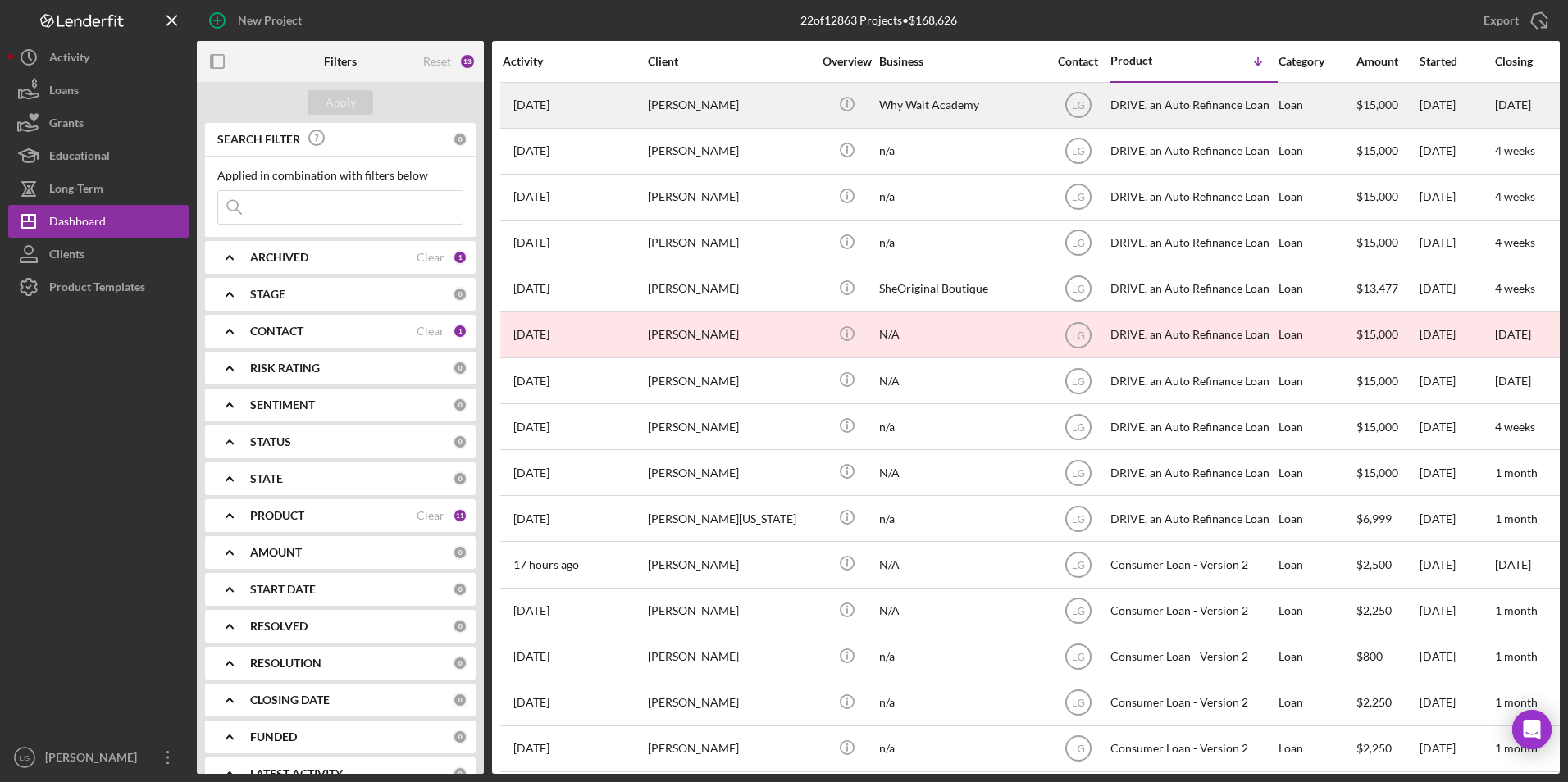
click at [699, 114] on div "[PERSON_NAME]" at bounding box center [729, 105] width 164 height 44
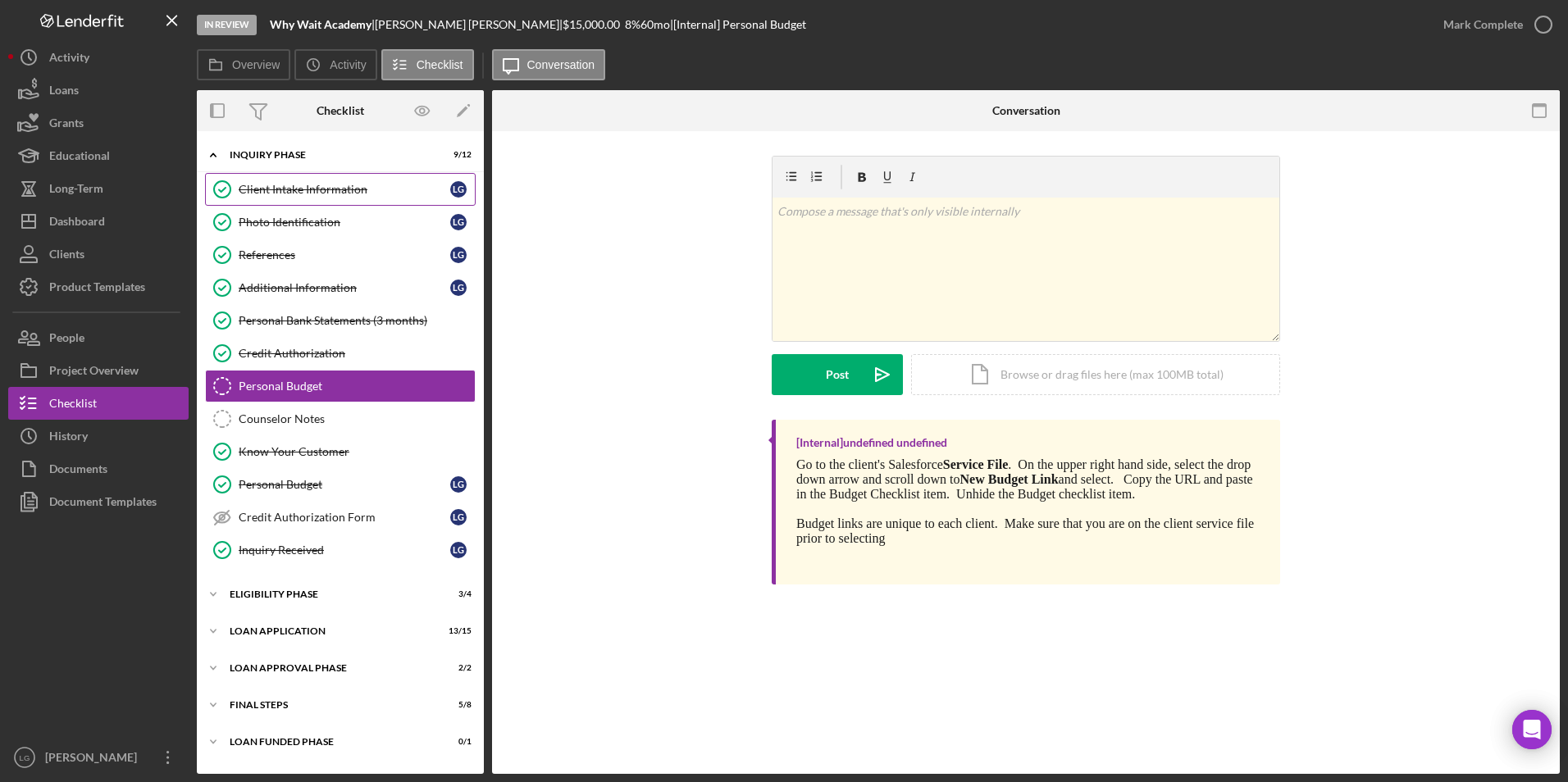
drag, startPoint x: 288, startPoint y: 189, endPoint x: 414, endPoint y: 189, distance: 126.0
click at [288, 189] on div "Client Intake Information" at bounding box center [344, 189] width 212 height 13
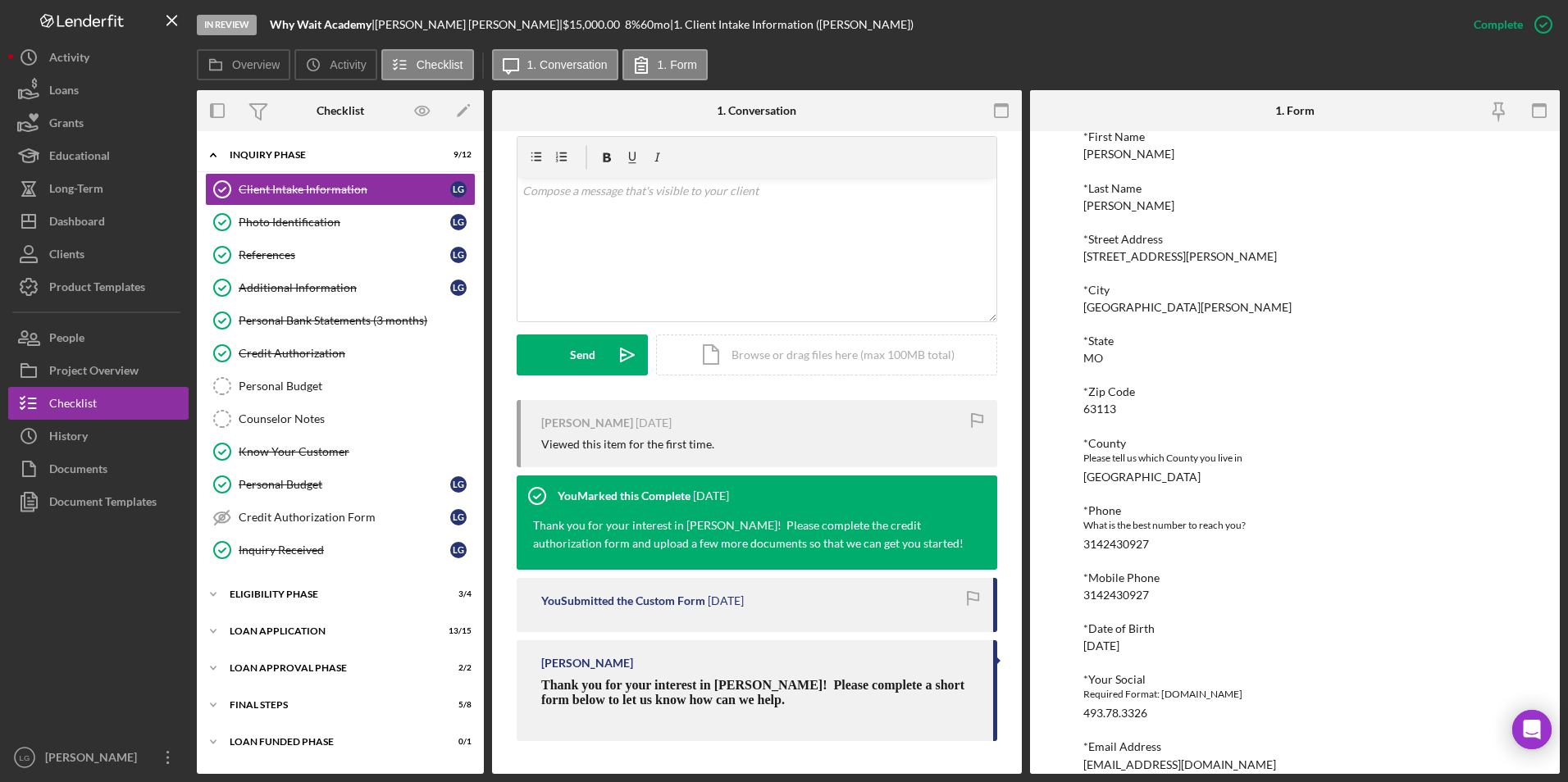
scroll to position [328, 0]
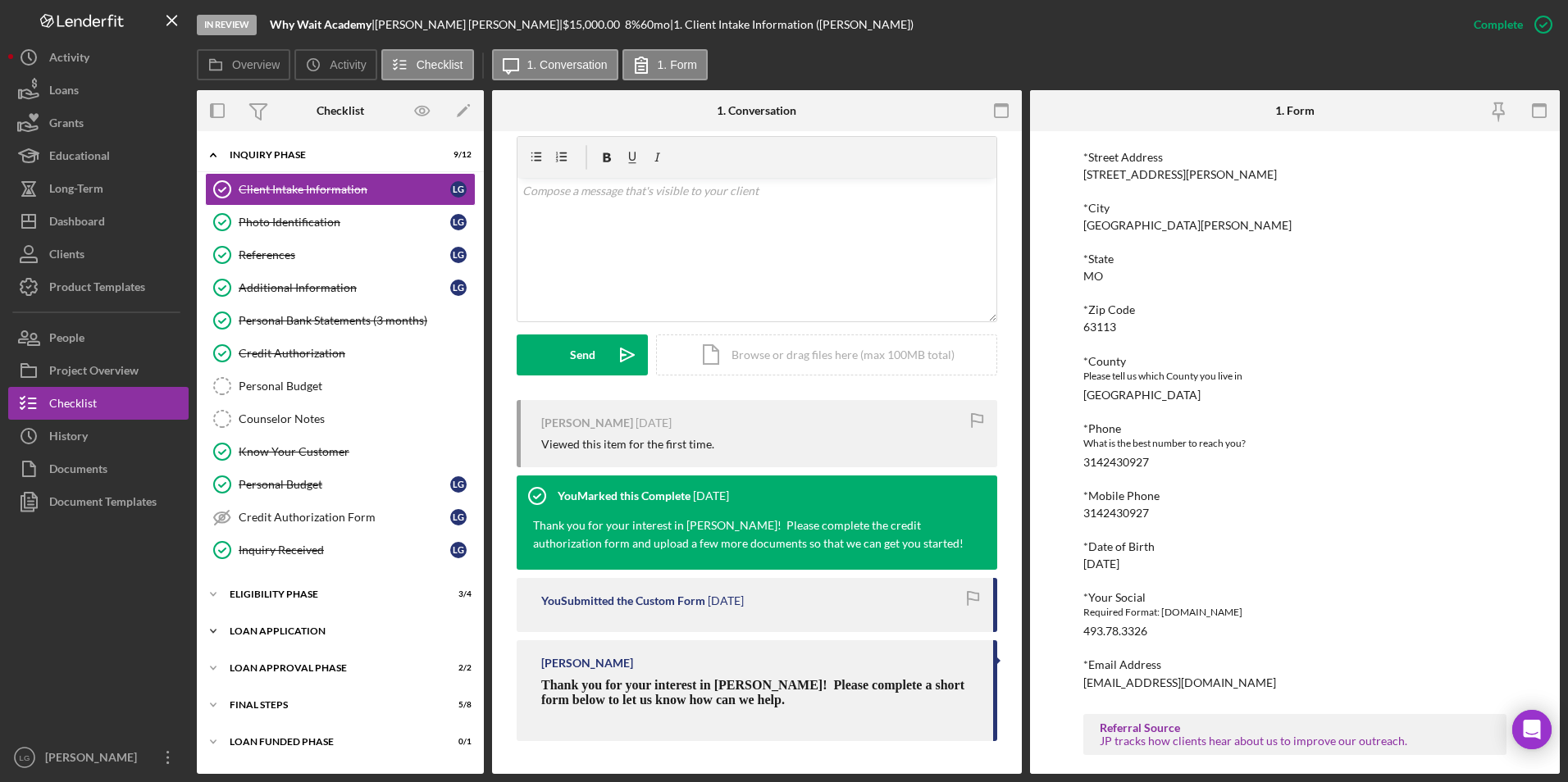
click at [278, 632] on div "Loan Application" at bounding box center [346, 631] width 233 height 10
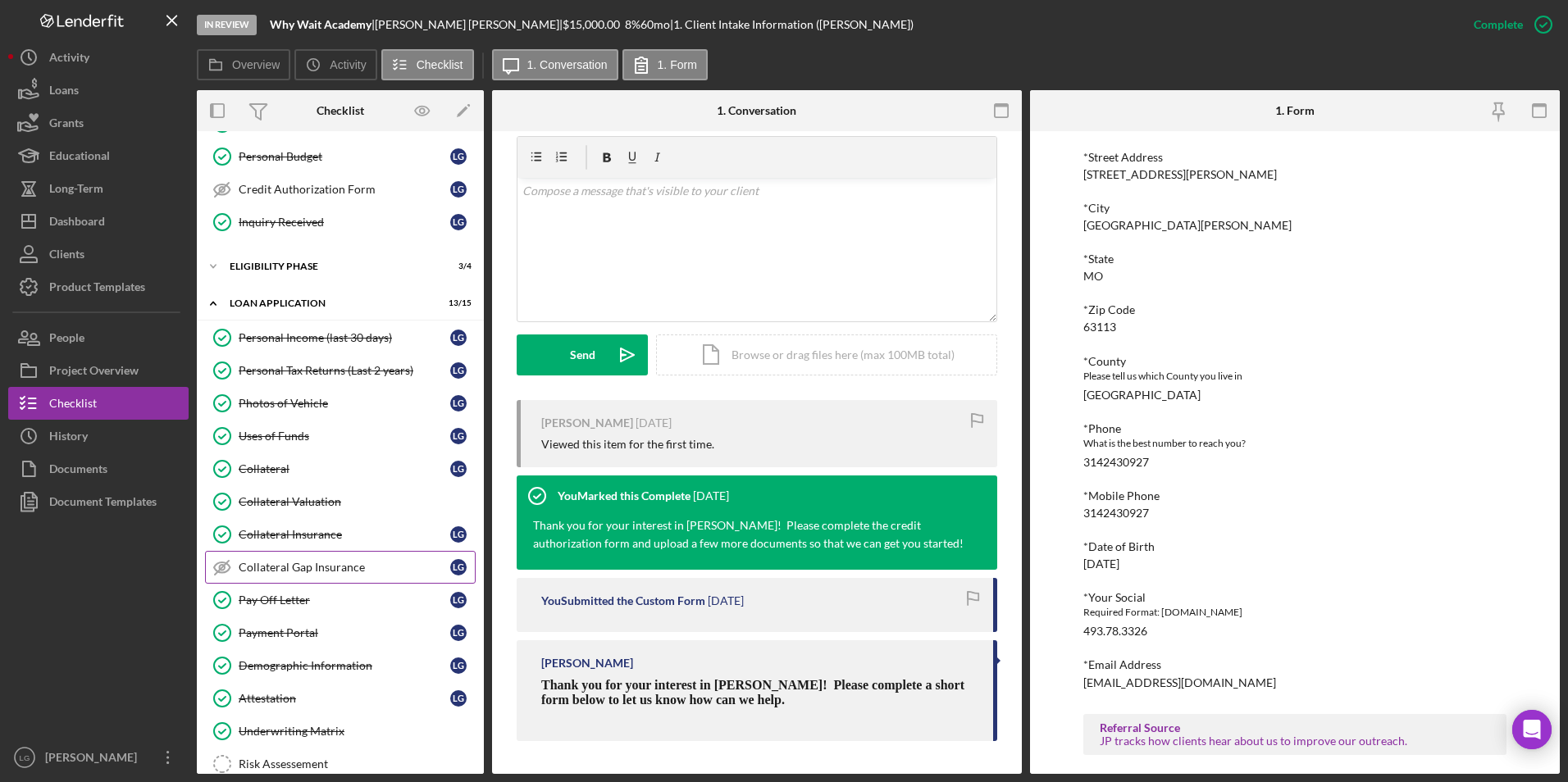
scroll to position [492, 0]
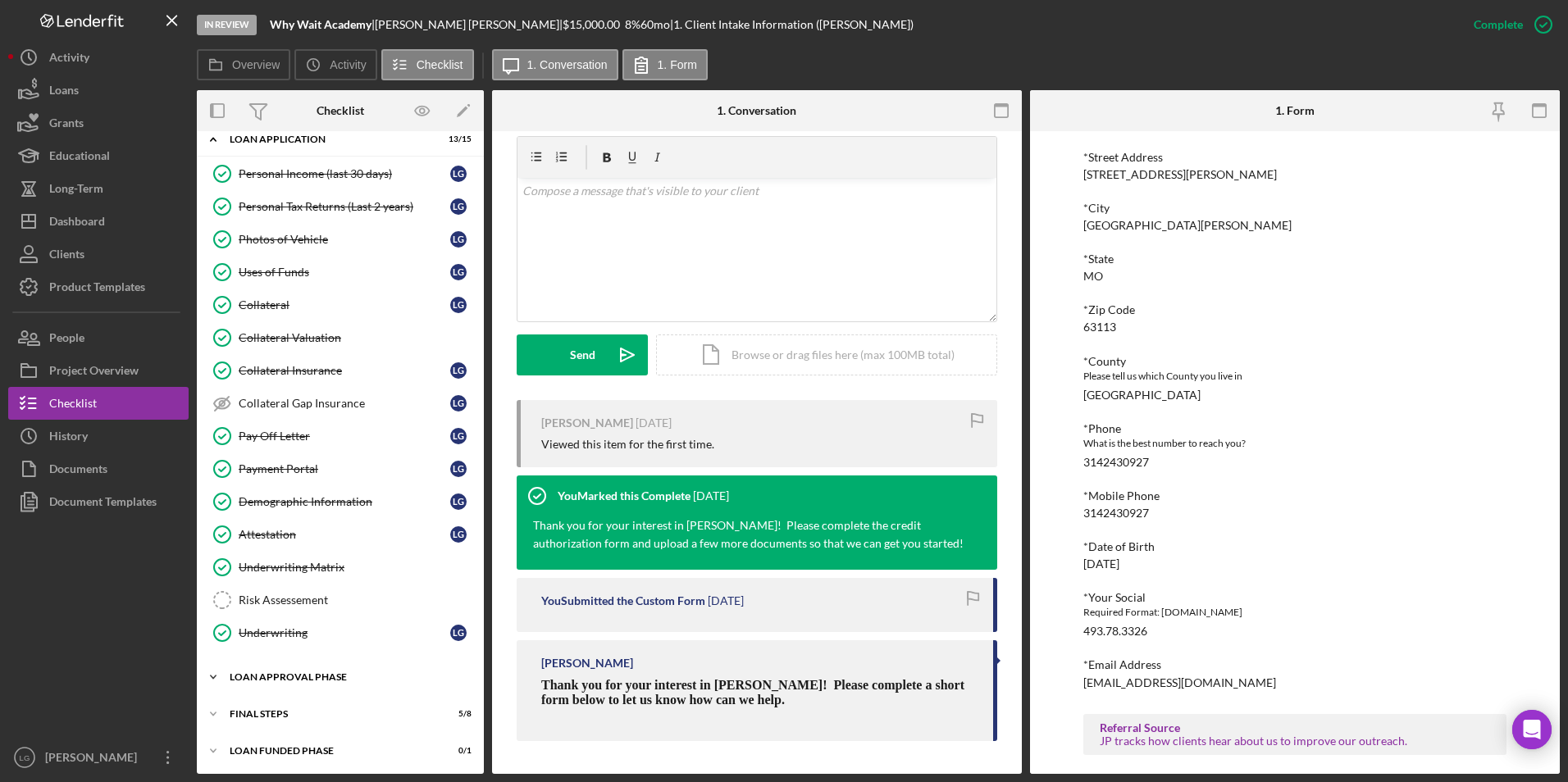
click at [263, 673] on div "Loan Approval Phase" at bounding box center [346, 677] width 233 height 10
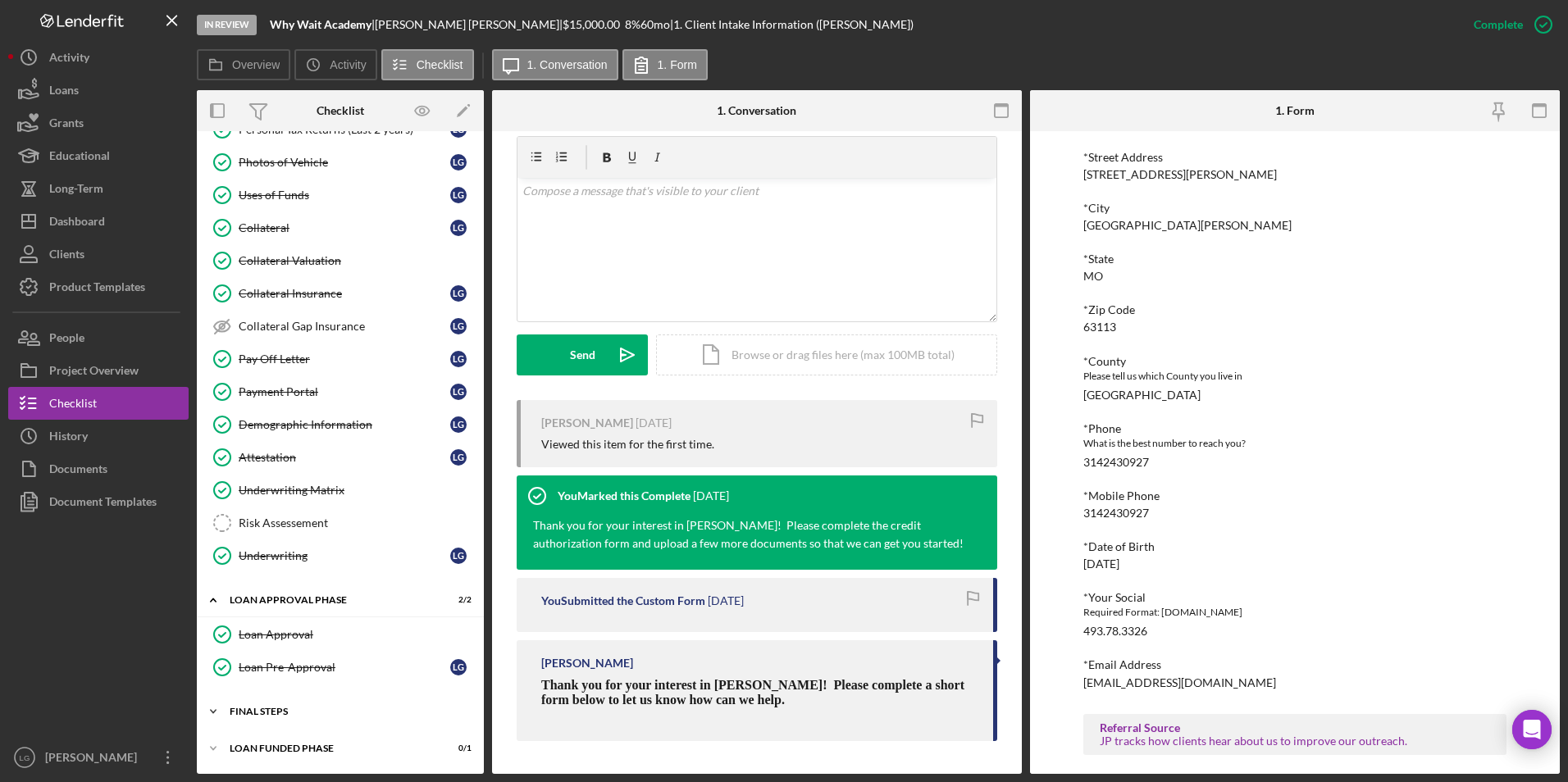
click at [234, 712] on div "FINAL STEPS" at bounding box center [346, 711] width 233 height 10
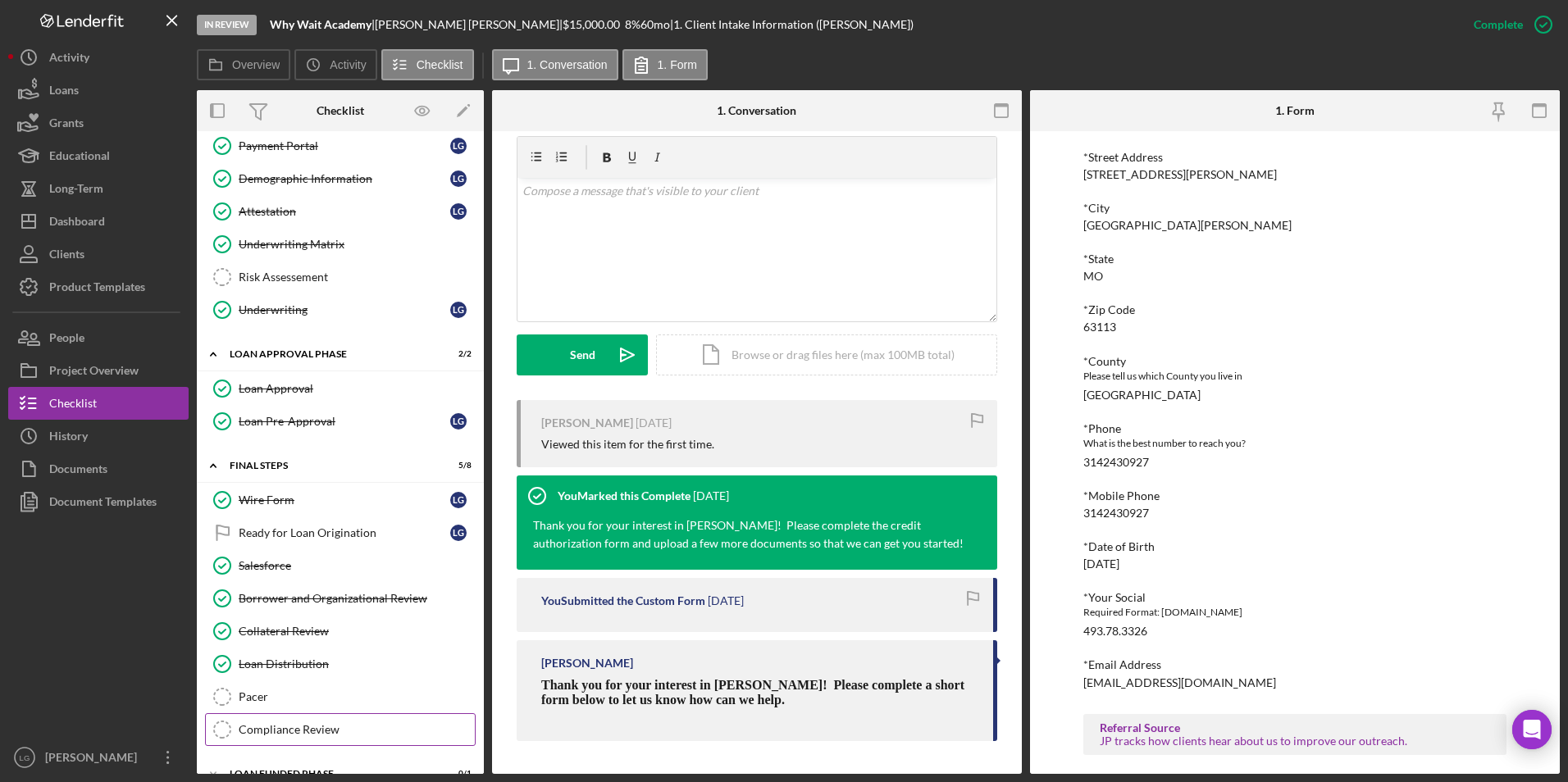
scroll to position [840, 0]
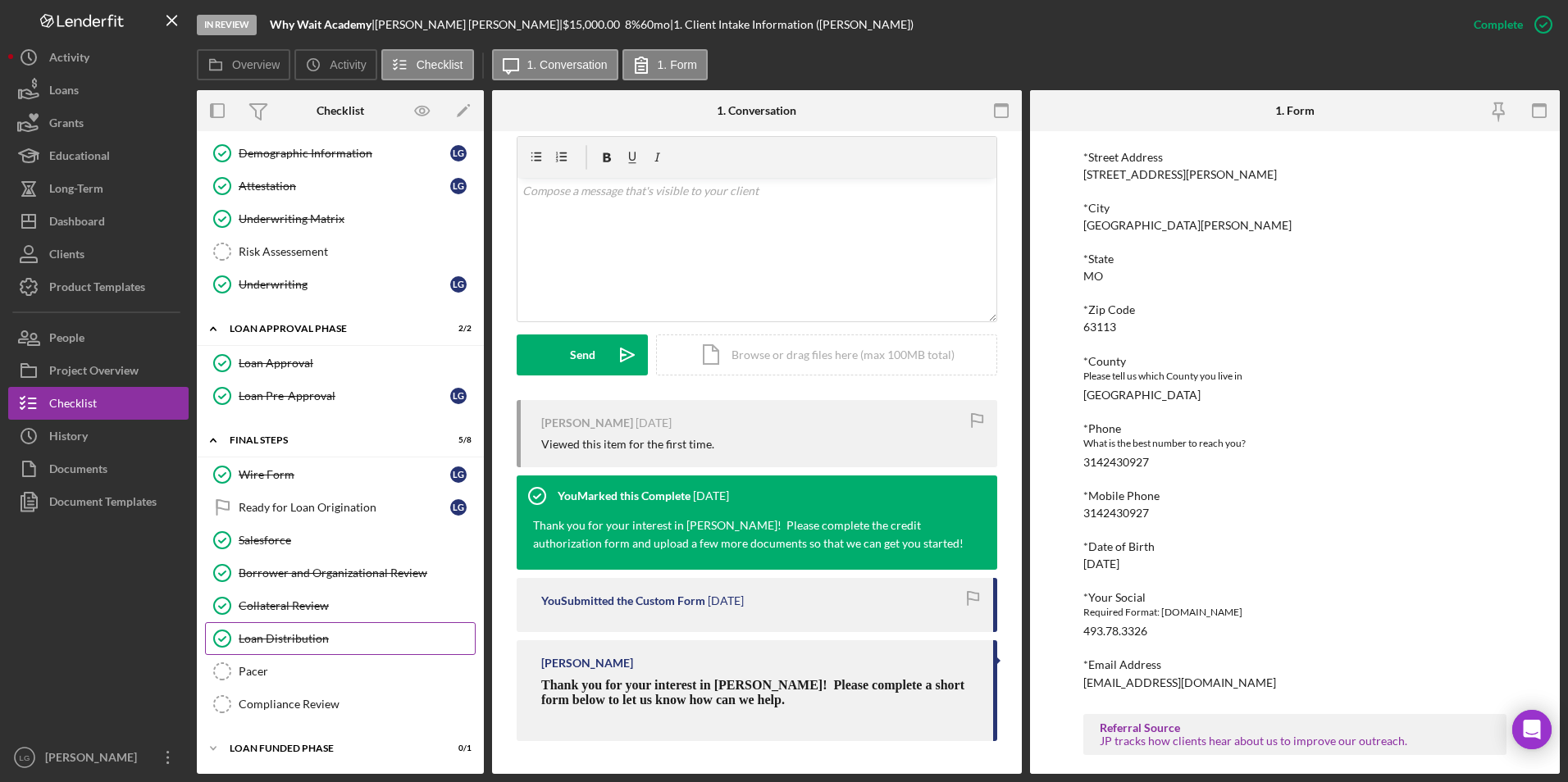
click at [239, 637] on div "Loan Distribution" at bounding box center [357, 638] width 236 height 13
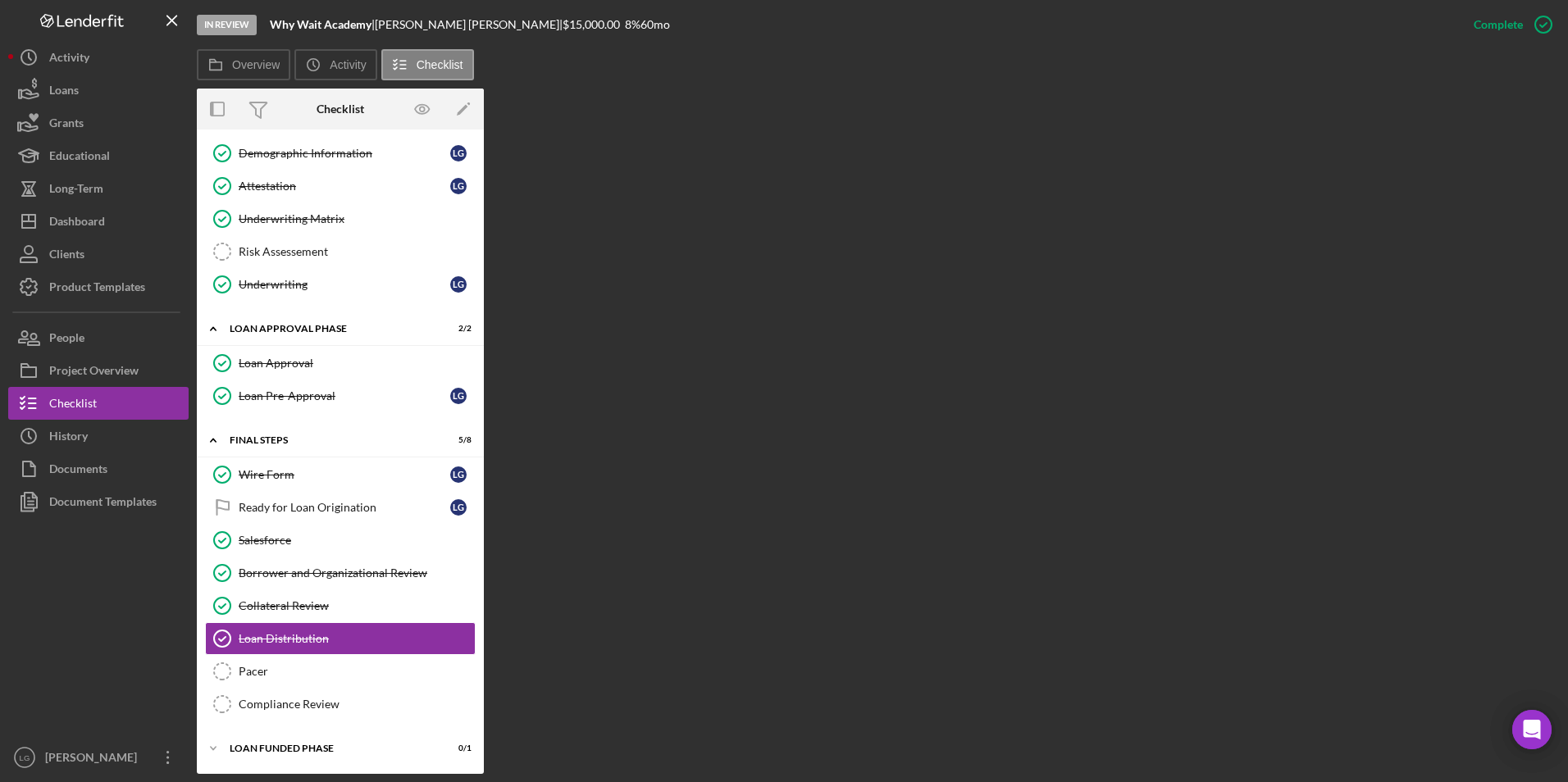
scroll to position [838, 0]
